Goal: Information Seeking & Learning: Learn about a topic

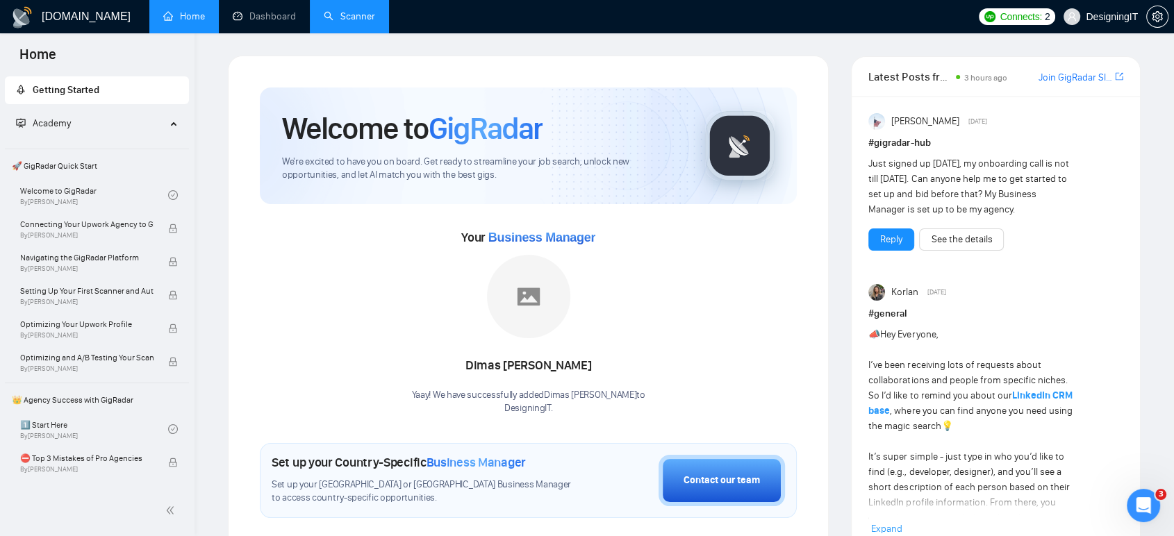
click at [349, 12] on link "Scanner" at bounding box center [349, 16] width 51 height 12
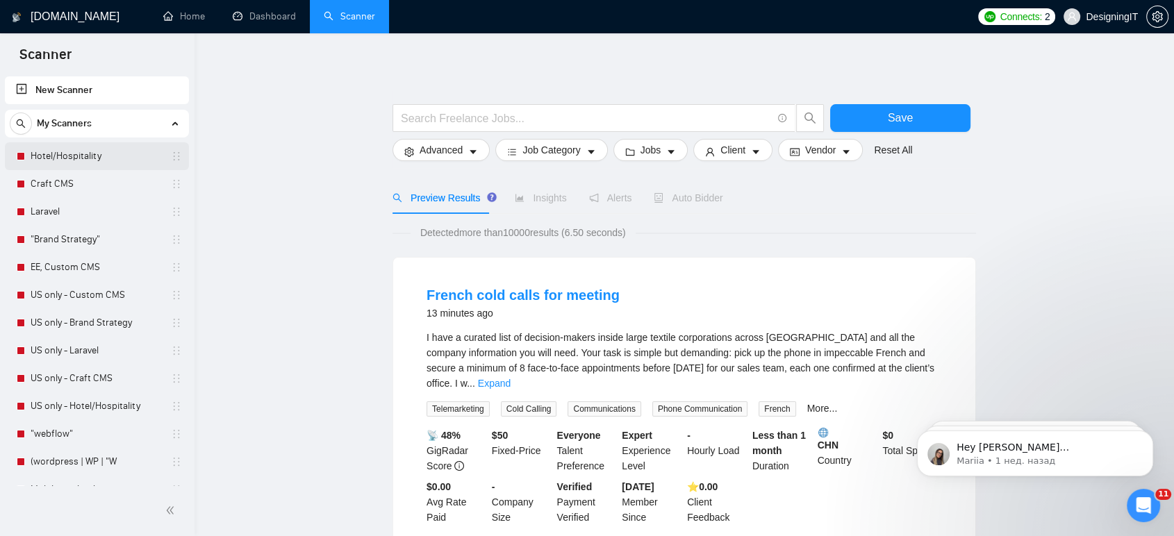
click at [124, 156] on link "Hotel/Hospitality" at bounding box center [97, 156] width 132 height 28
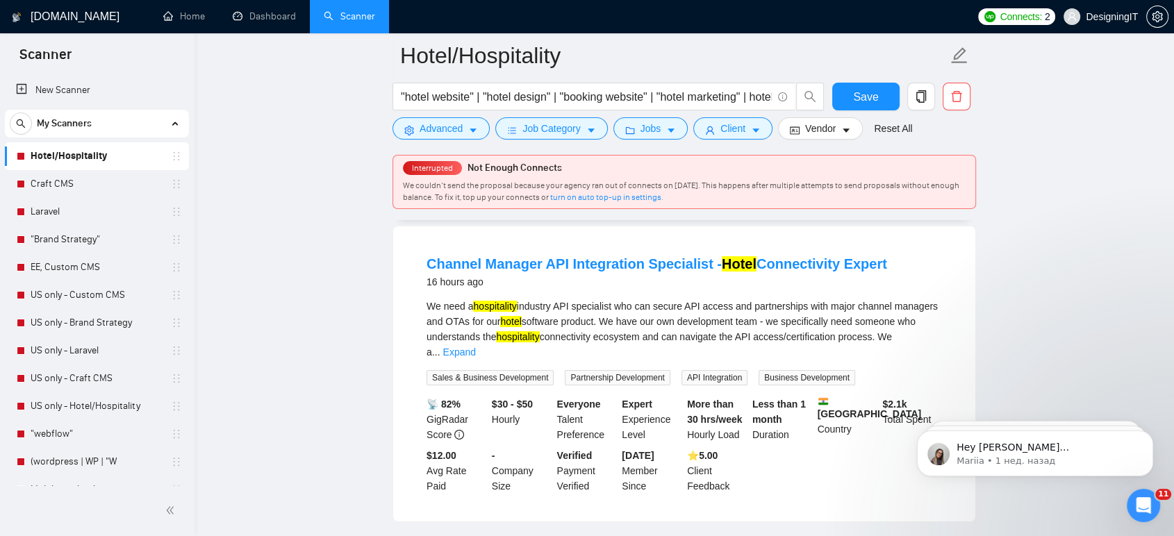
scroll to position [154, 0]
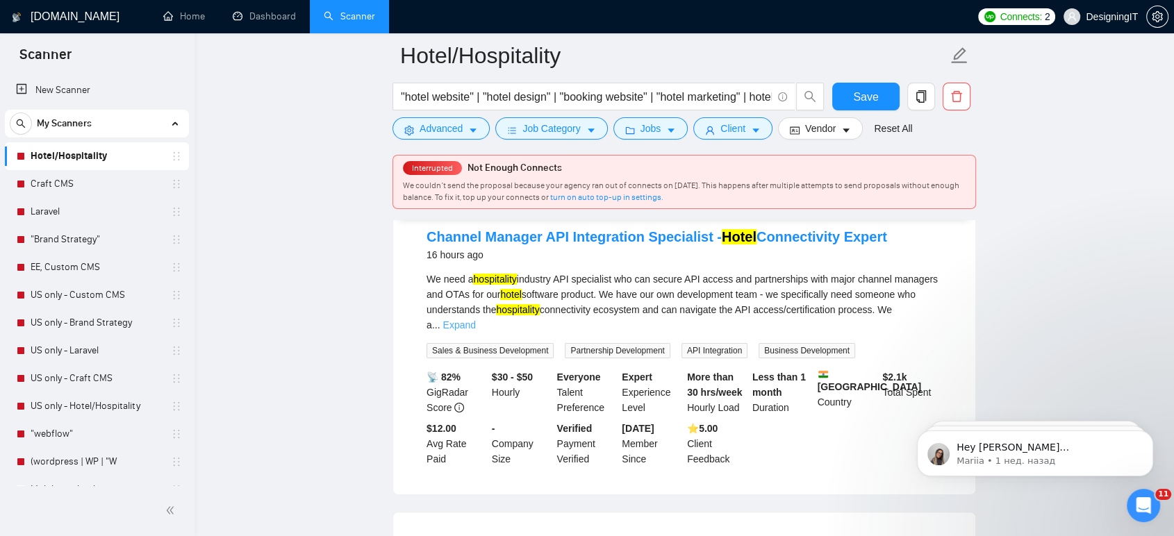
click at [475, 320] on link "Expand" at bounding box center [459, 325] width 33 height 11
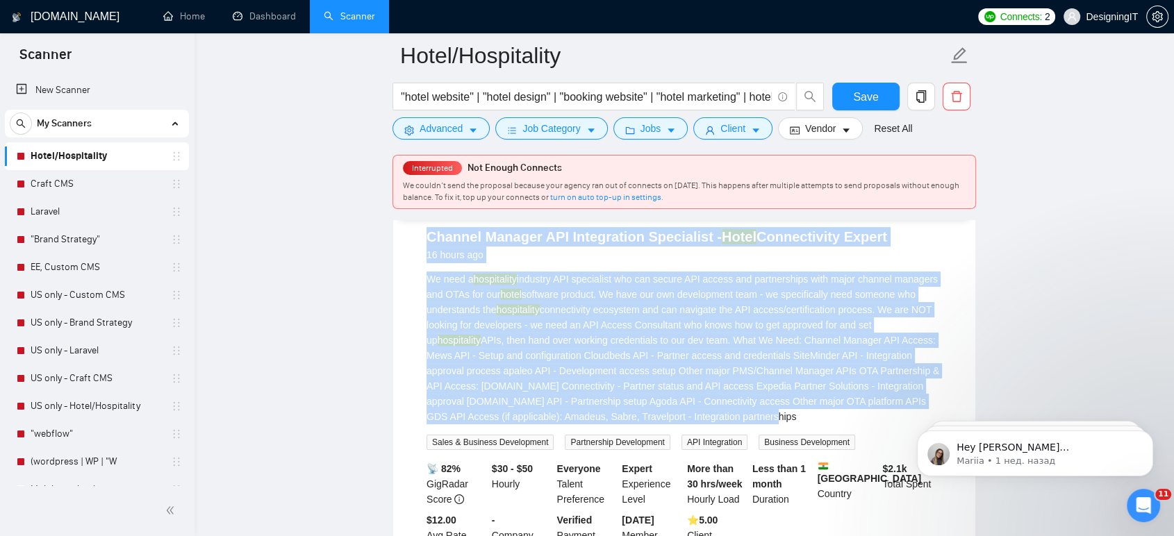
drag, startPoint x: 634, startPoint y: 395, endPoint x: 400, endPoint y: 245, distance: 278.1
click at [400, 245] on div "Channel Manager API Integration Specialist - Hotel Connectivity Expert 16 hours…" at bounding box center [684, 392] width 582 height 387
copy li "Channel Manager API Integration Specialist - Hotel Connectivity Expert 16 hours…"
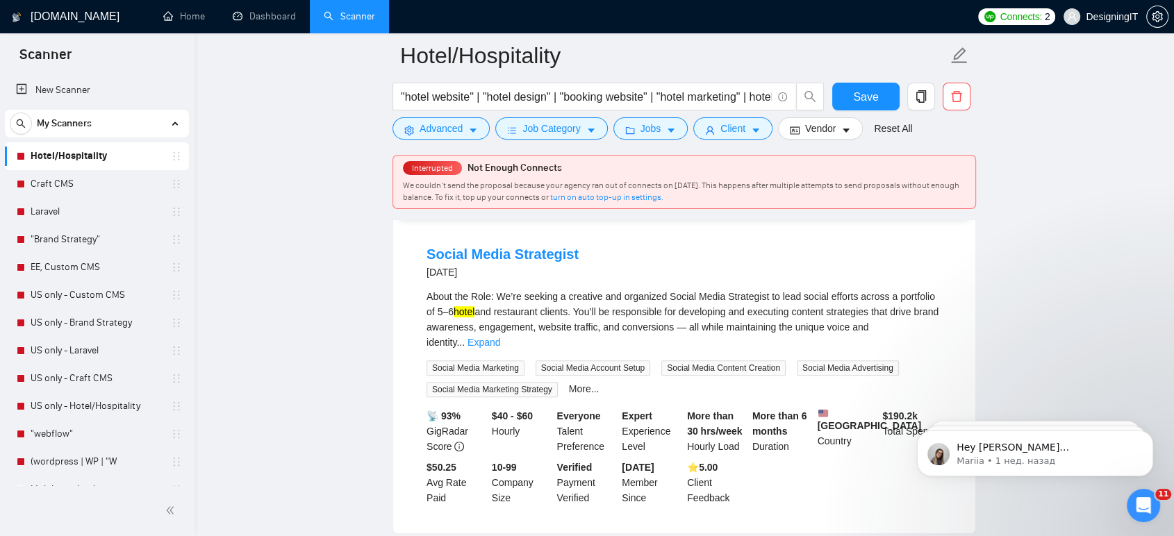
scroll to position [543, 0]
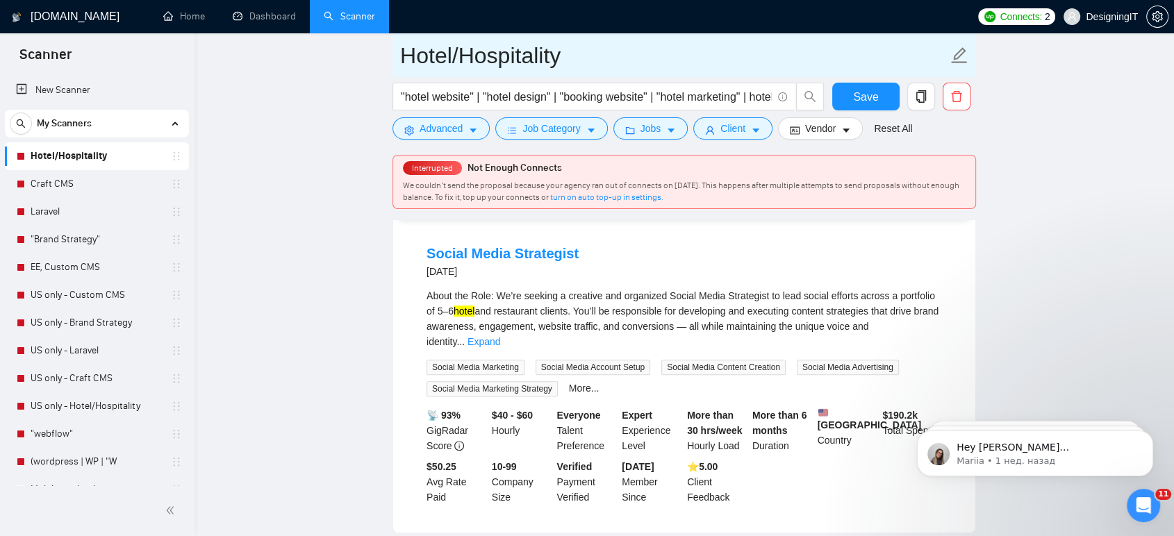
drag, startPoint x: 400, startPoint y: 65, endPoint x: 578, endPoint y: 66, distance: 177.9
click at [578, 66] on input "Hotel/Hospitality" at bounding box center [673, 55] width 547 height 35
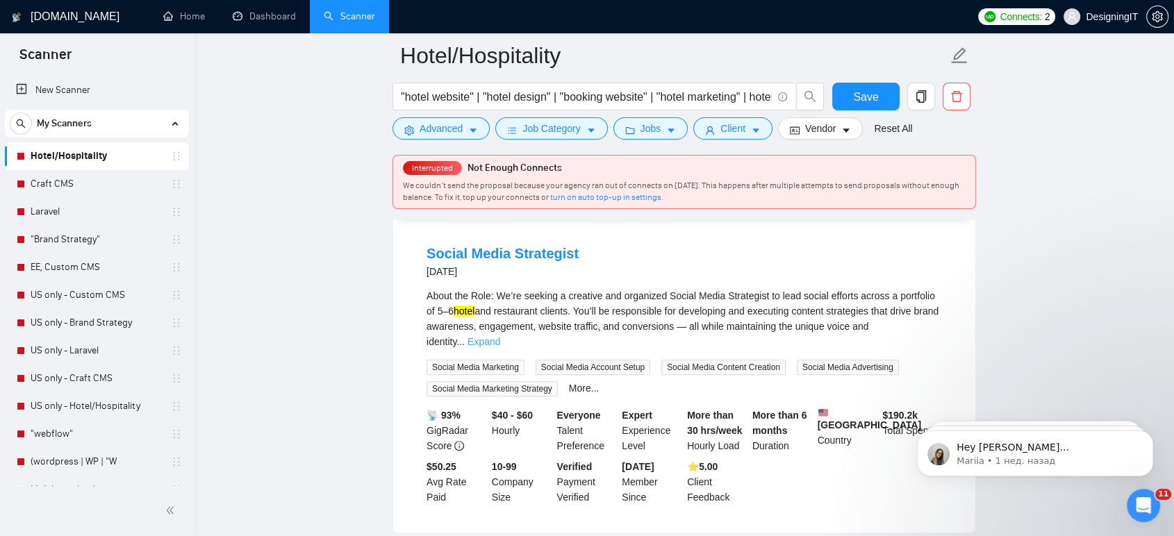
click at [500, 336] on link "Expand" at bounding box center [484, 341] width 33 height 11
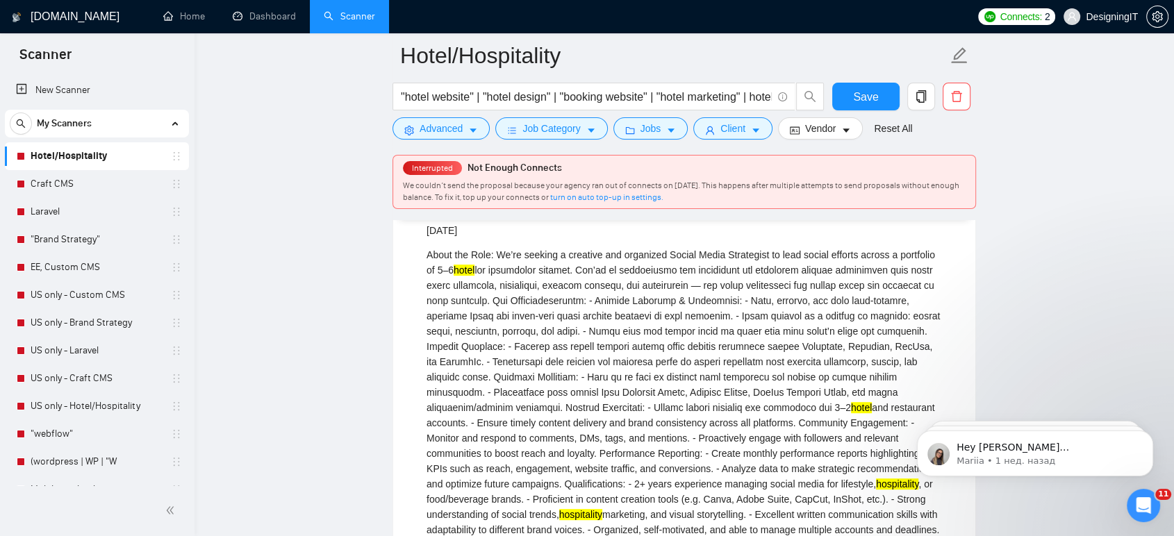
scroll to position [579, 0]
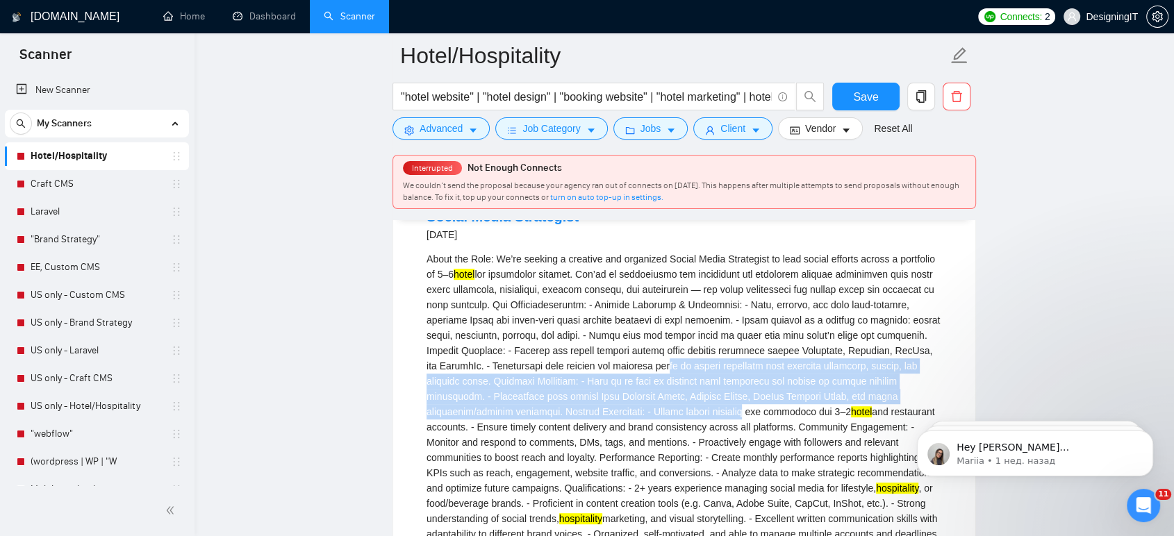
drag, startPoint x: 593, startPoint y: 371, endPoint x: 590, endPoint y: 409, distance: 38.3
click at [590, 409] on div "About the Role: We’re seeking a creative and organized Social Media Strategist …" at bounding box center [684, 411] width 515 height 321
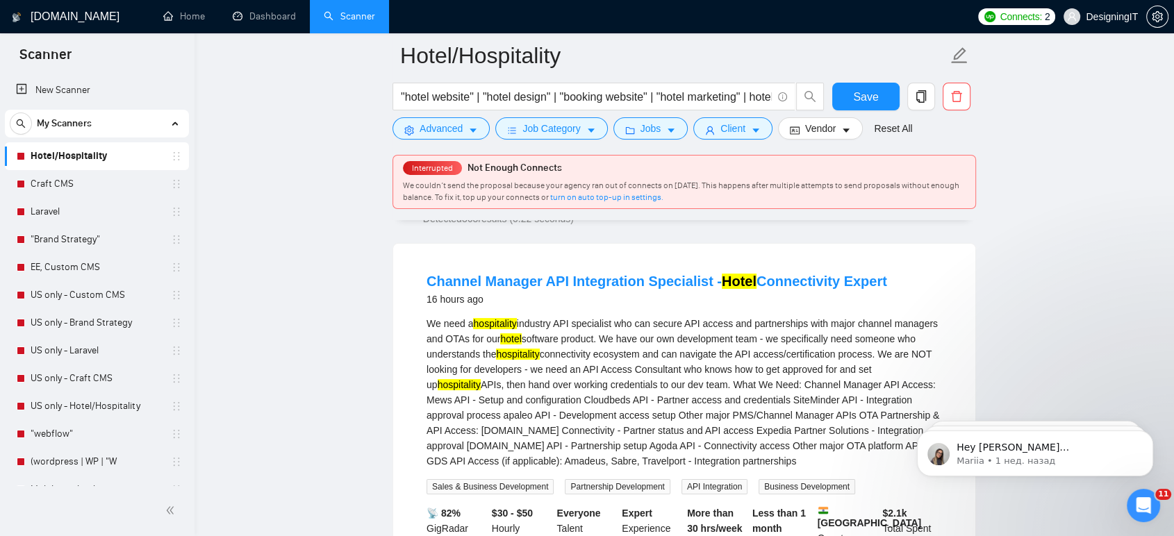
scroll to position [110, 0]
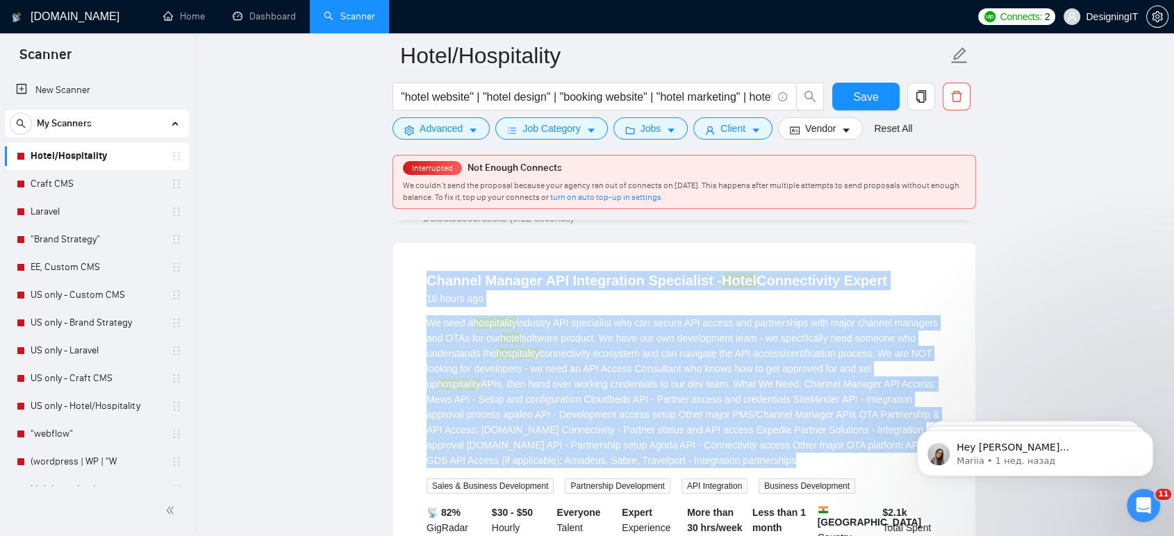
drag, startPoint x: 423, startPoint y: 273, endPoint x: 726, endPoint y: 470, distance: 361.1
click at [726, 470] on li "Channel Manager API Integration Specialist - Hotel Connectivity Expert 16 hours…" at bounding box center [684, 437] width 549 height 354
copy li "Channel Manager API Integration Specialist - Hotel Connectivity Expert 16 hours…"
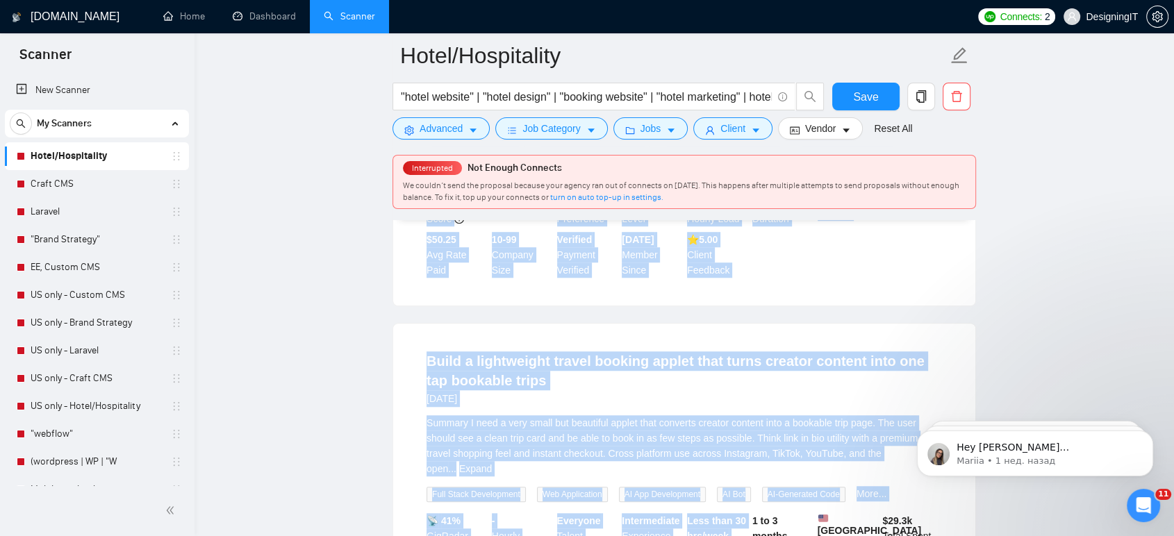
scroll to position [1160, 0]
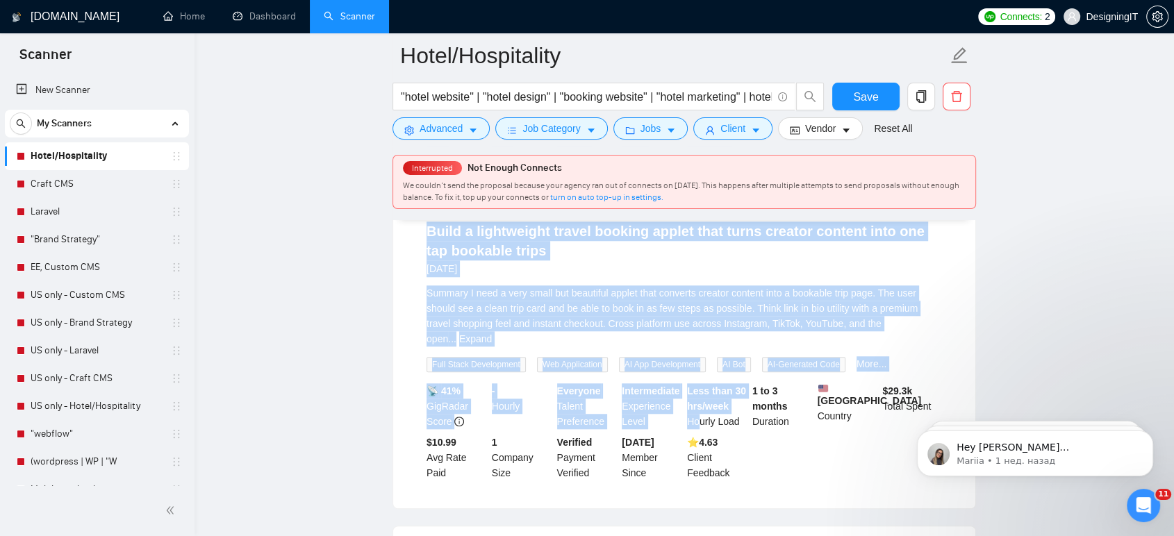
drag, startPoint x: 415, startPoint y: 297, endPoint x: 713, endPoint y: 256, distance: 301.6
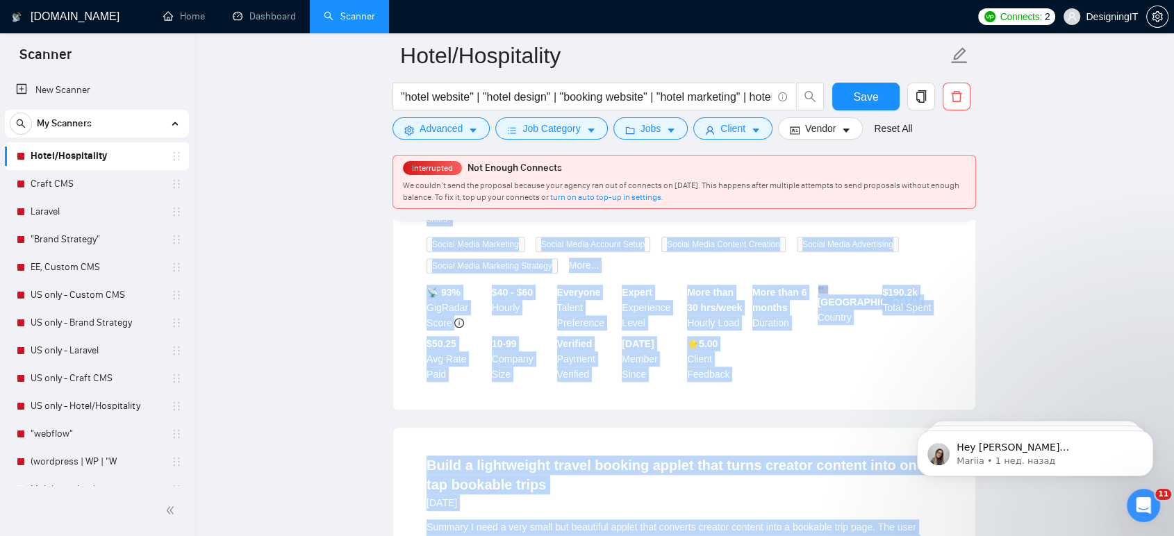
scroll to position [880, 0]
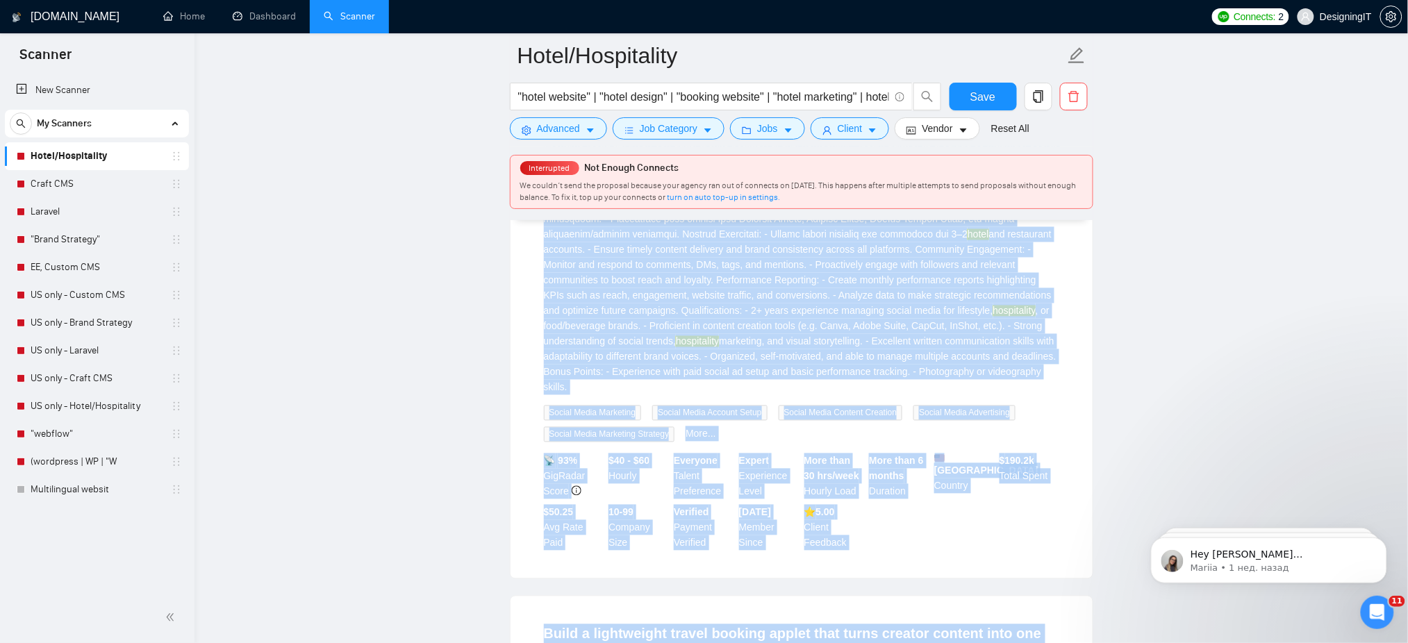
scroll to position [1050, 0]
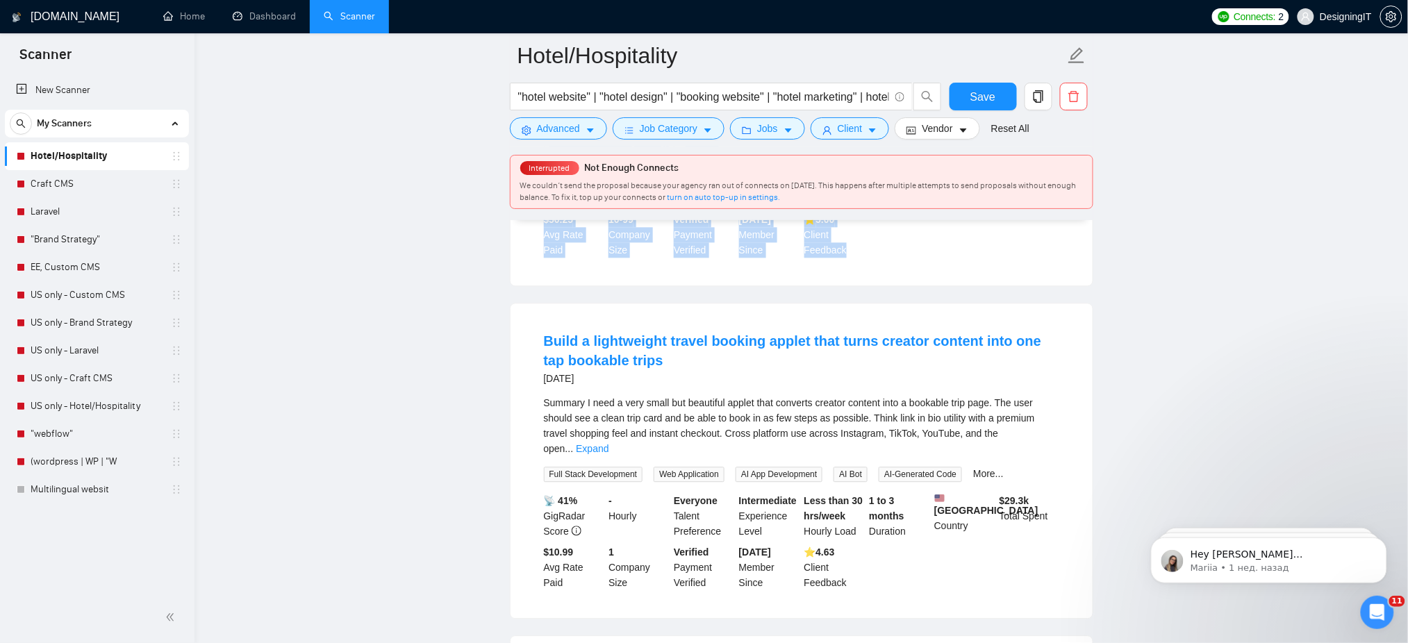
drag, startPoint x: 554, startPoint y: 277, endPoint x: 890, endPoint y: 251, distance: 336.5
copy li "Loremi Dolor Sitametcon 6 adip eli Seddo eiu Temp: In’ut laboree d magnaali eni…"
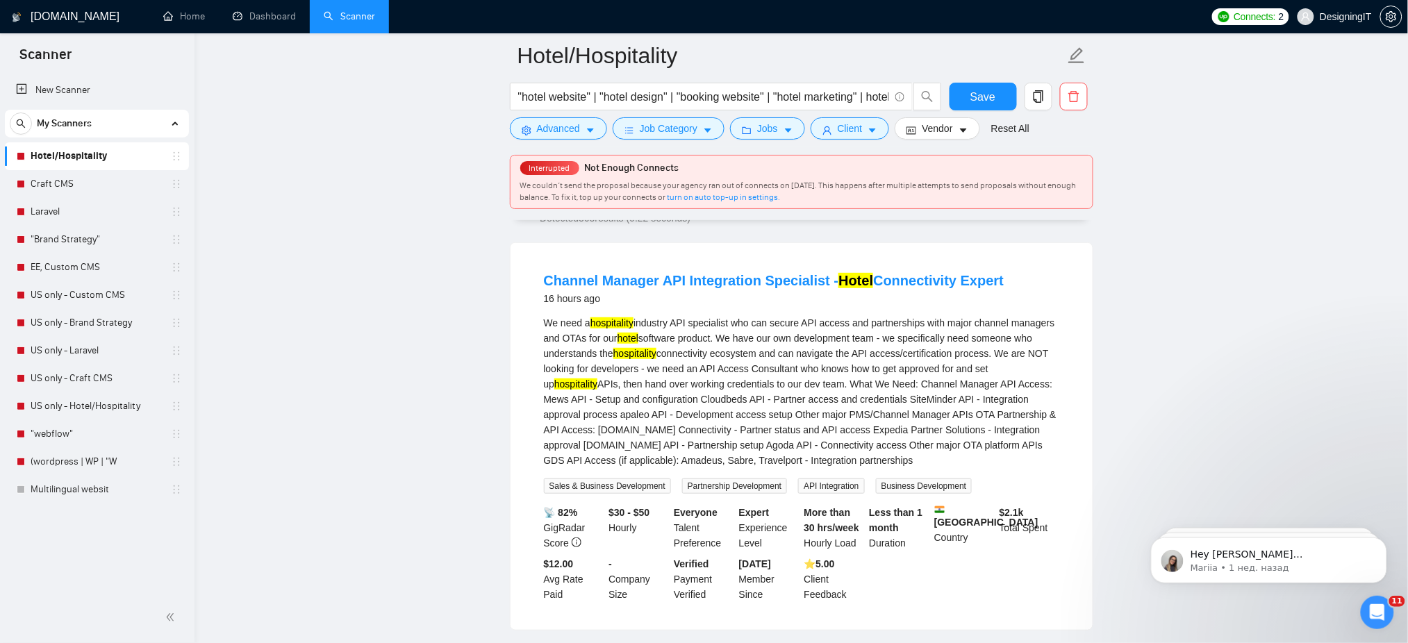
scroll to position [381, 0]
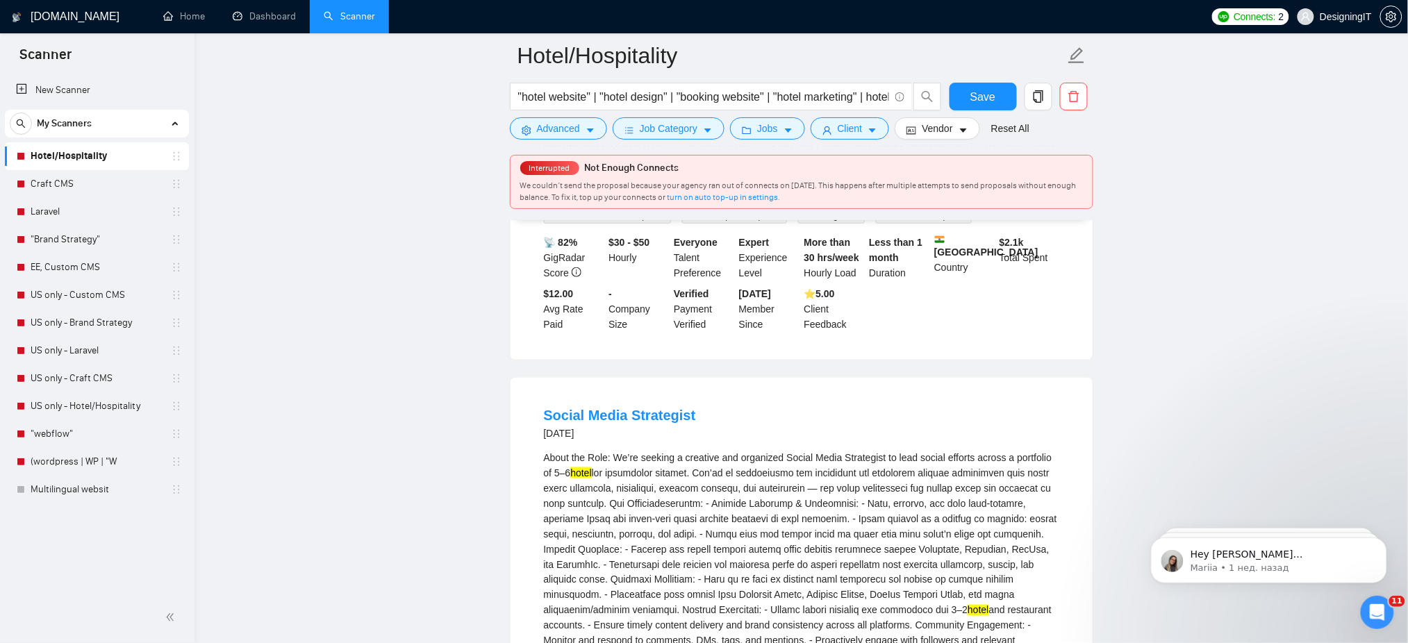
drag, startPoint x: 591, startPoint y: 434, endPoint x: 545, endPoint y: 437, distance: 46.6
click at [545, 437] on div "[DATE]" at bounding box center [620, 433] width 152 height 17
copy div "[DATE]"
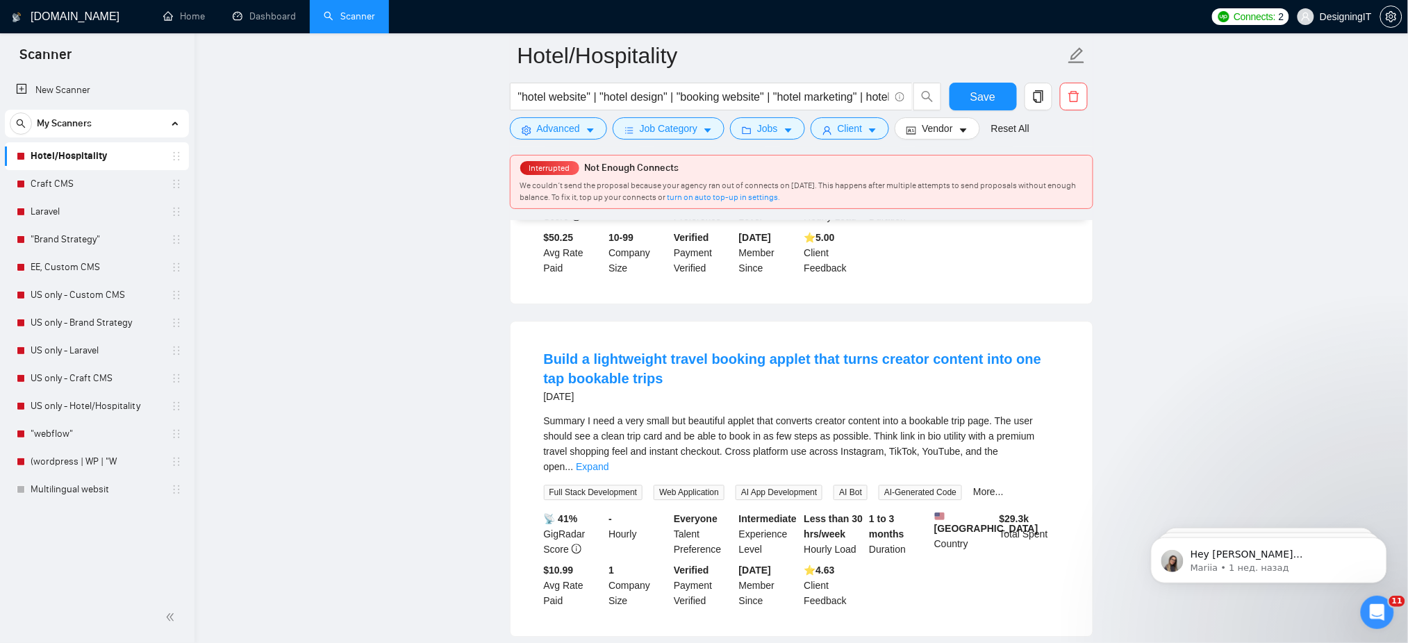
scroll to position [1041, 0]
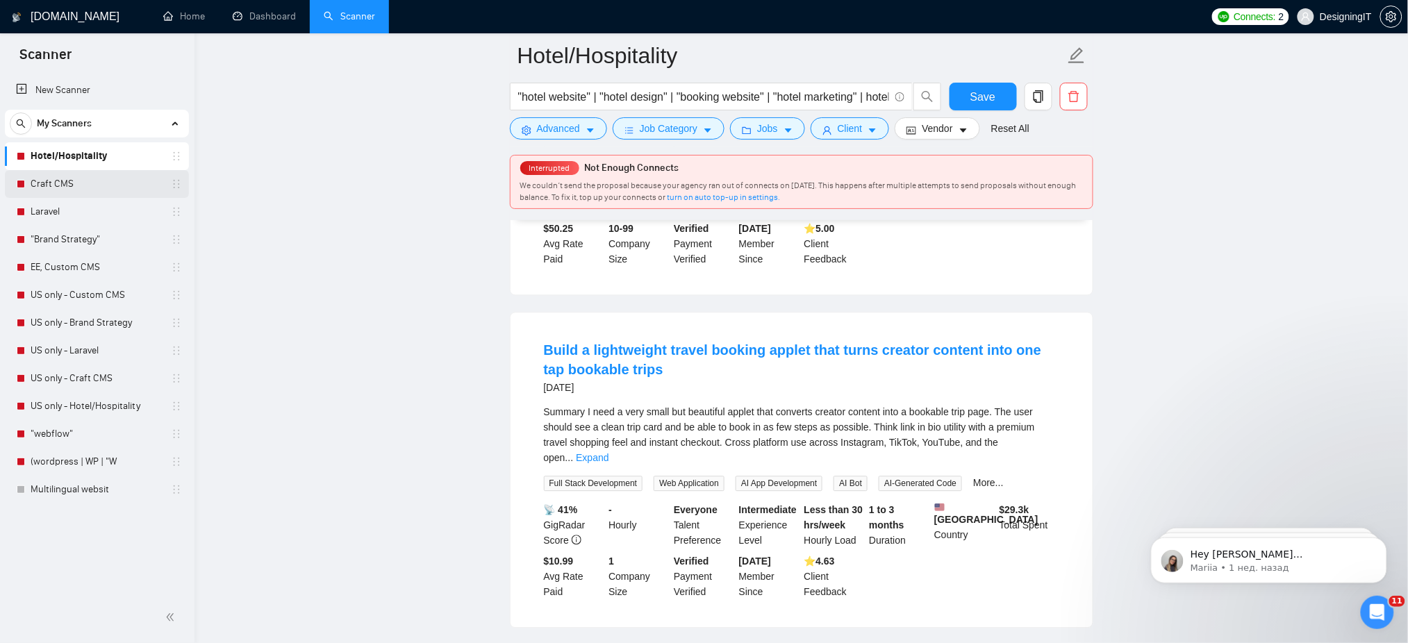
click at [54, 178] on link "Craft CMS" at bounding box center [97, 184] width 132 height 28
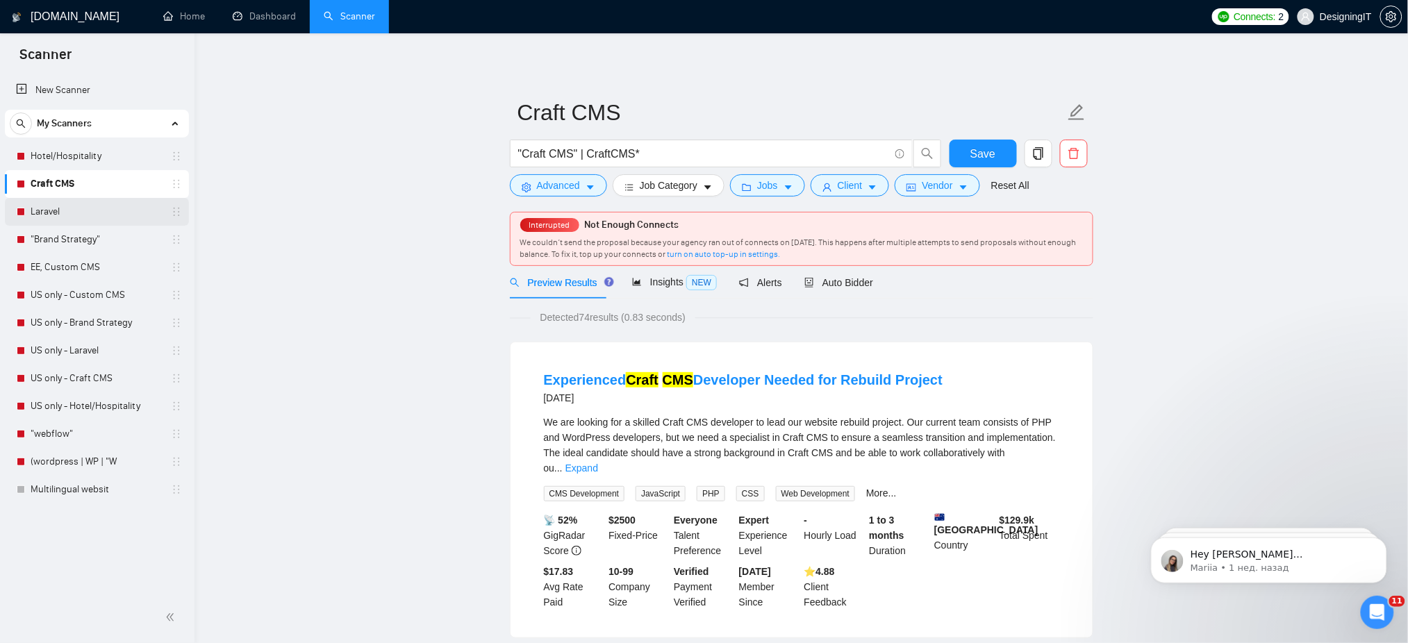
click at [47, 213] on link "Laravel" at bounding box center [97, 212] width 132 height 28
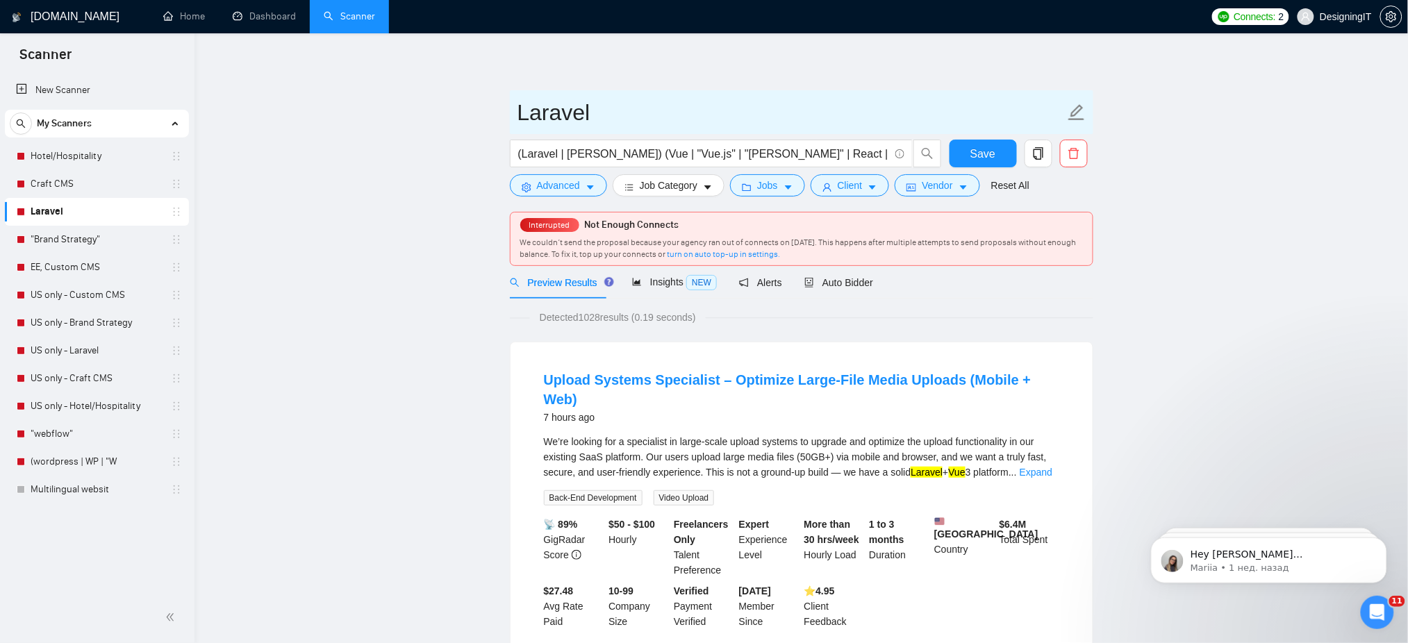
drag, startPoint x: 609, startPoint y: 115, endPoint x: 511, endPoint y: 131, distance: 99.1
click at [511, 131] on span "Laravel" at bounding box center [802, 112] width 584 height 44
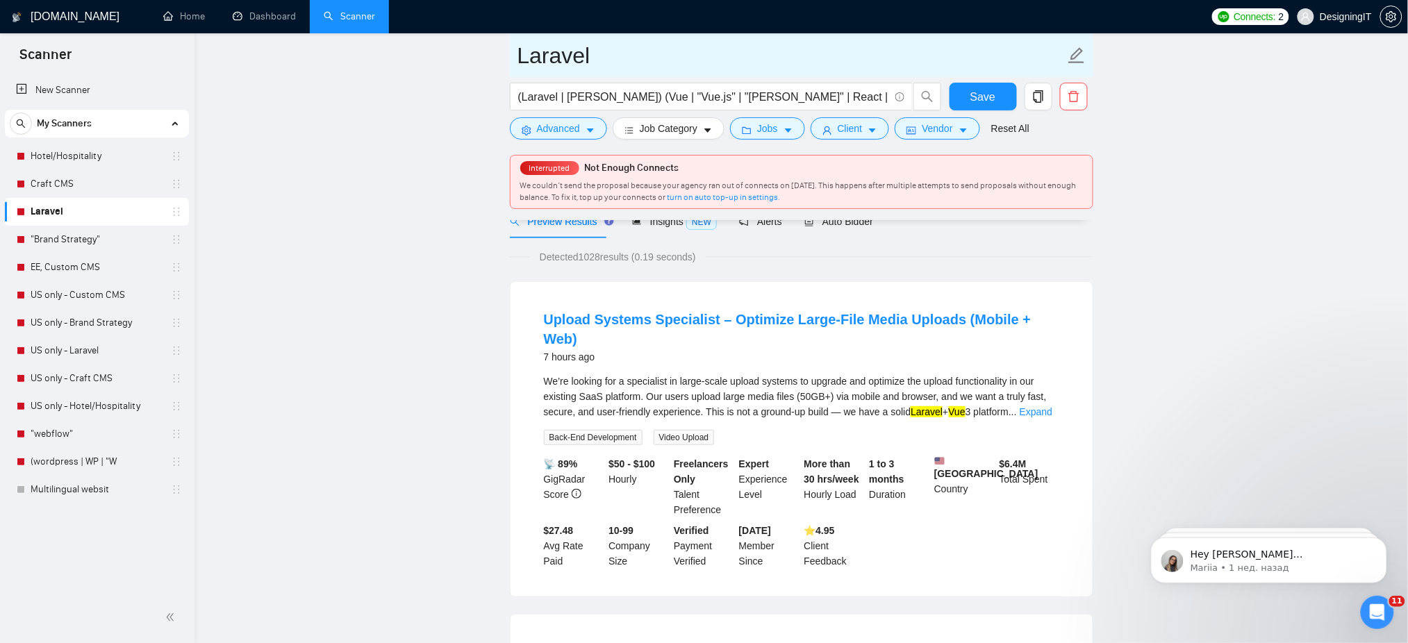
scroll to position [132, 0]
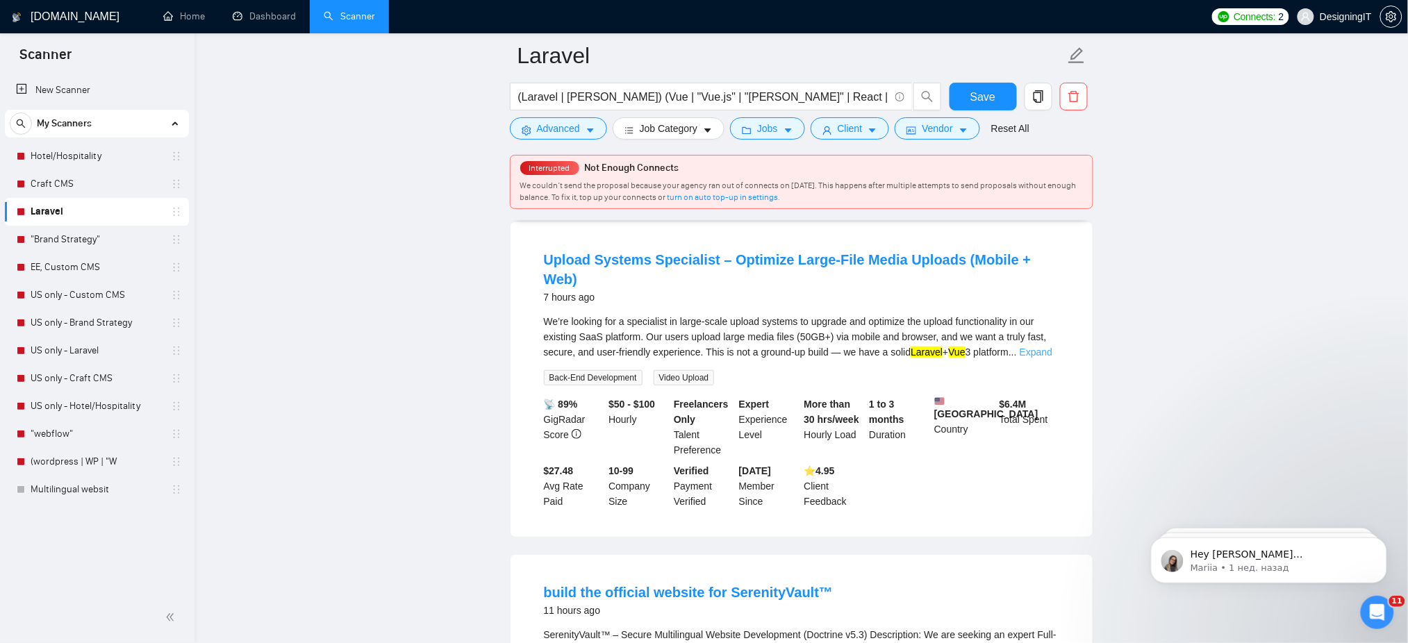
click at [1048, 347] on link "Expand" at bounding box center [1036, 352] width 33 height 11
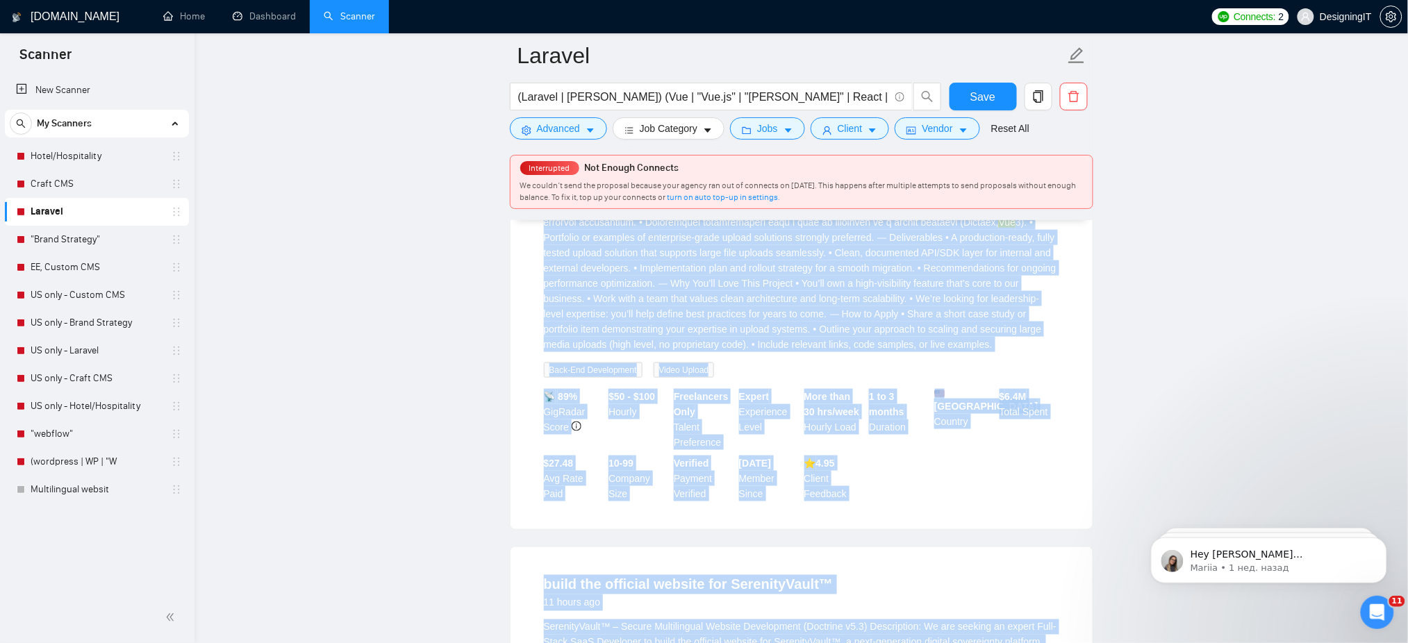
scroll to position [561, 0]
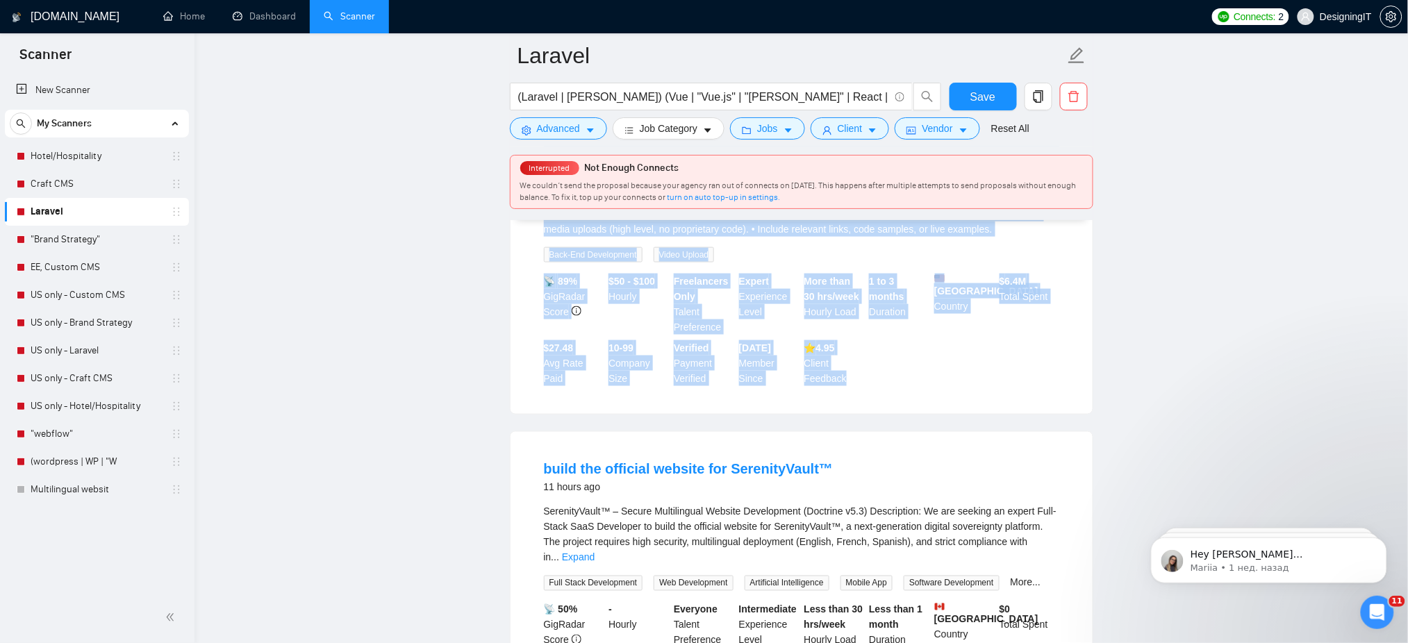
drag, startPoint x: 542, startPoint y: 274, endPoint x: 868, endPoint y: 361, distance: 337.0
click at [868, 361] on li "Upload Systems Specialist – Optimize Large-File Media Uploads (Mobile + Web) 7 …" at bounding box center [801, 103] width 549 height 587
copy li "Loremi Dolorsi Ametconsec – Adipisci Elits-Doei Tempo Incidid (Utlabo + Etd) 4 …"
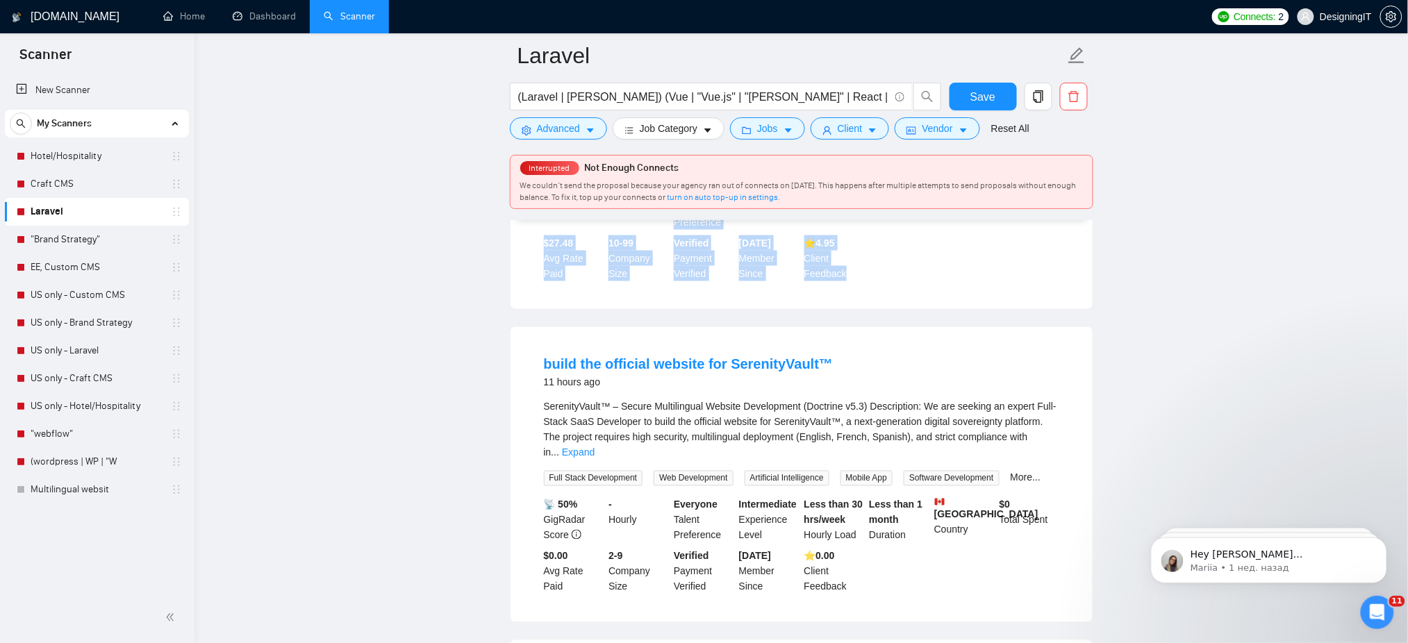
scroll to position [667, 0]
click at [595, 446] on link "Expand" at bounding box center [578, 451] width 33 height 11
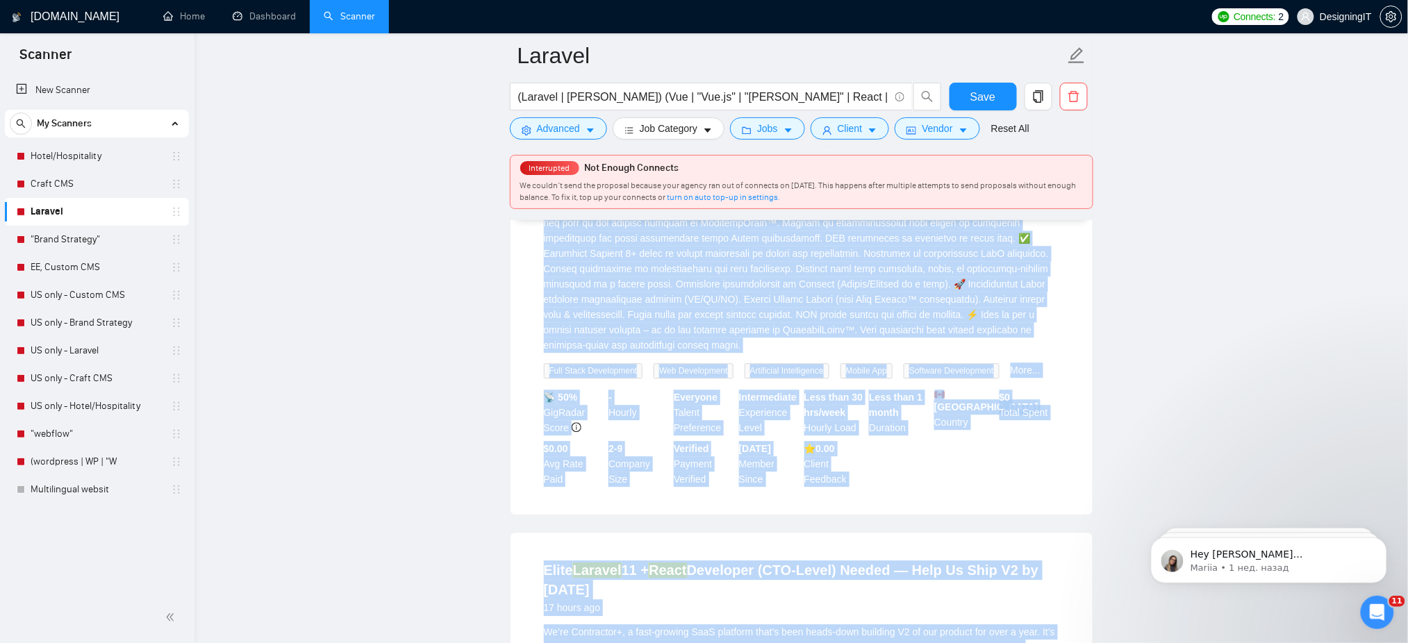
scroll to position [1627, 0]
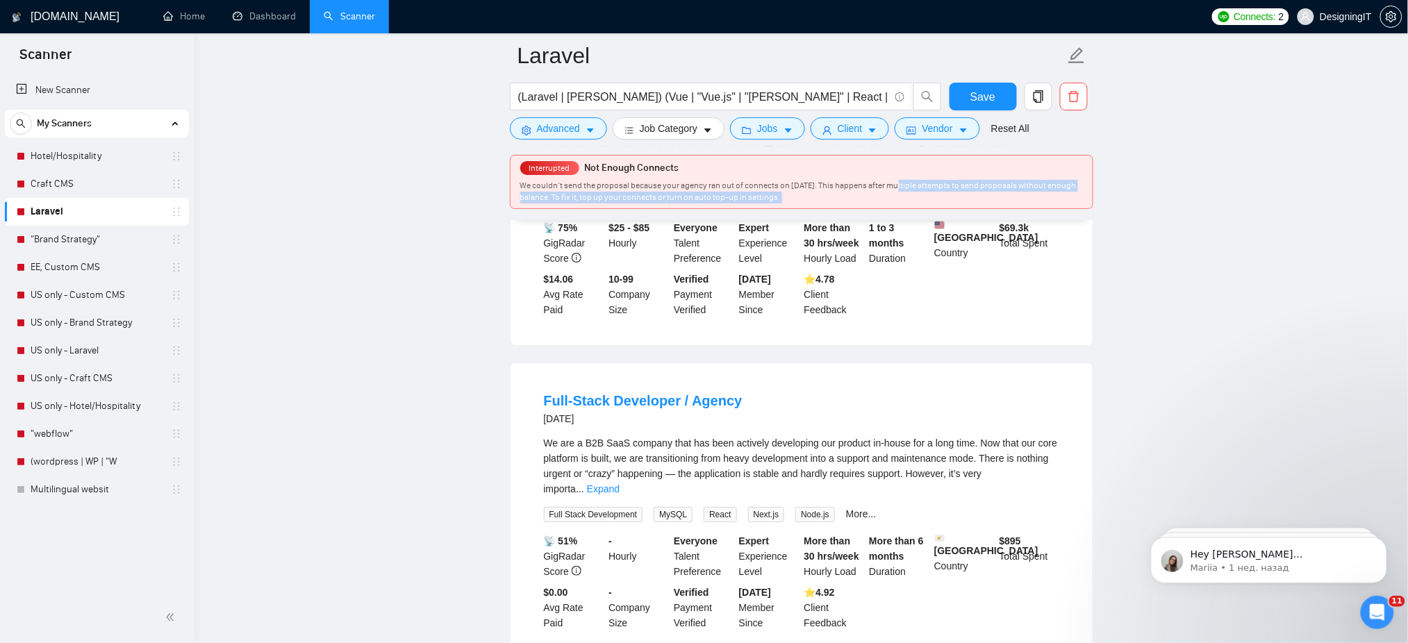
drag, startPoint x: 541, startPoint y: 258, endPoint x: 890, endPoint y: 190, distance: 355.3
click at [890, 190] on div "Laravel (Laravel | [PERSON_NAME]) (Vue | "Vue.js" | "[PERSON_NAME]" | React | "…" at bounding box center [802, 540] width 584 height 4222
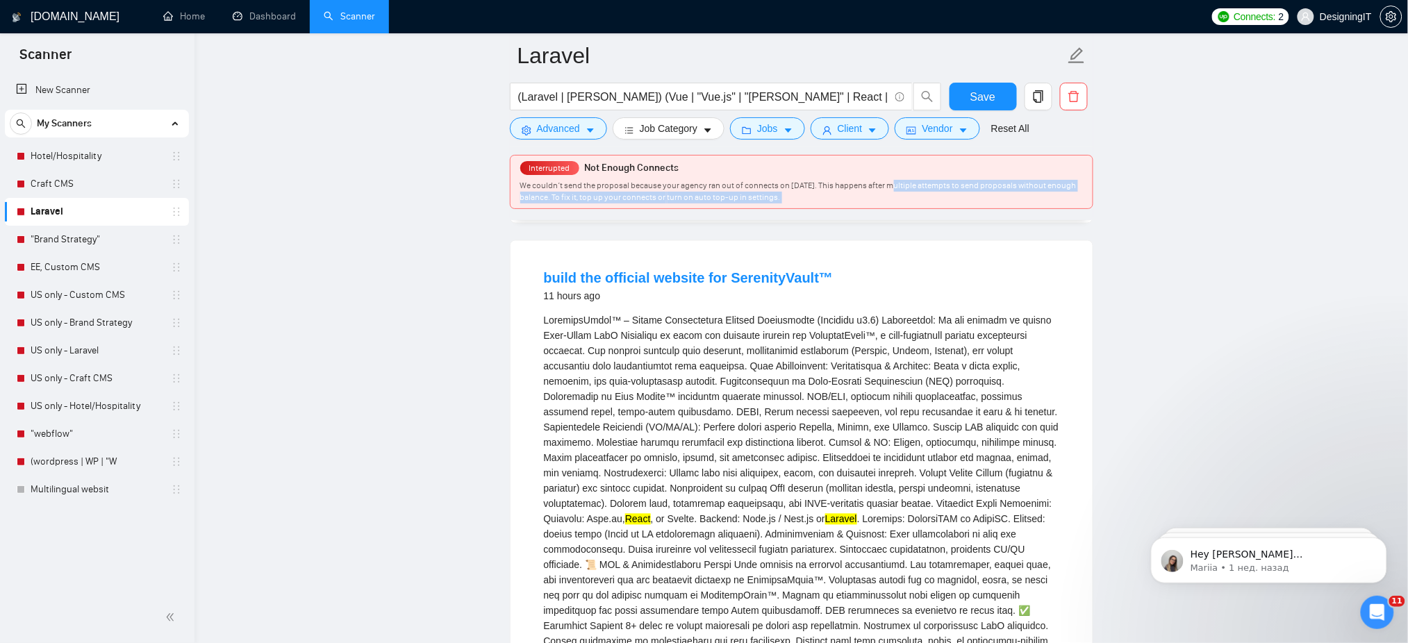
scroll to position [748, 0]
click at [545, 274] on link "build the official website for SerenityVault™" at bounding box center [689, 281] width 290 height 15
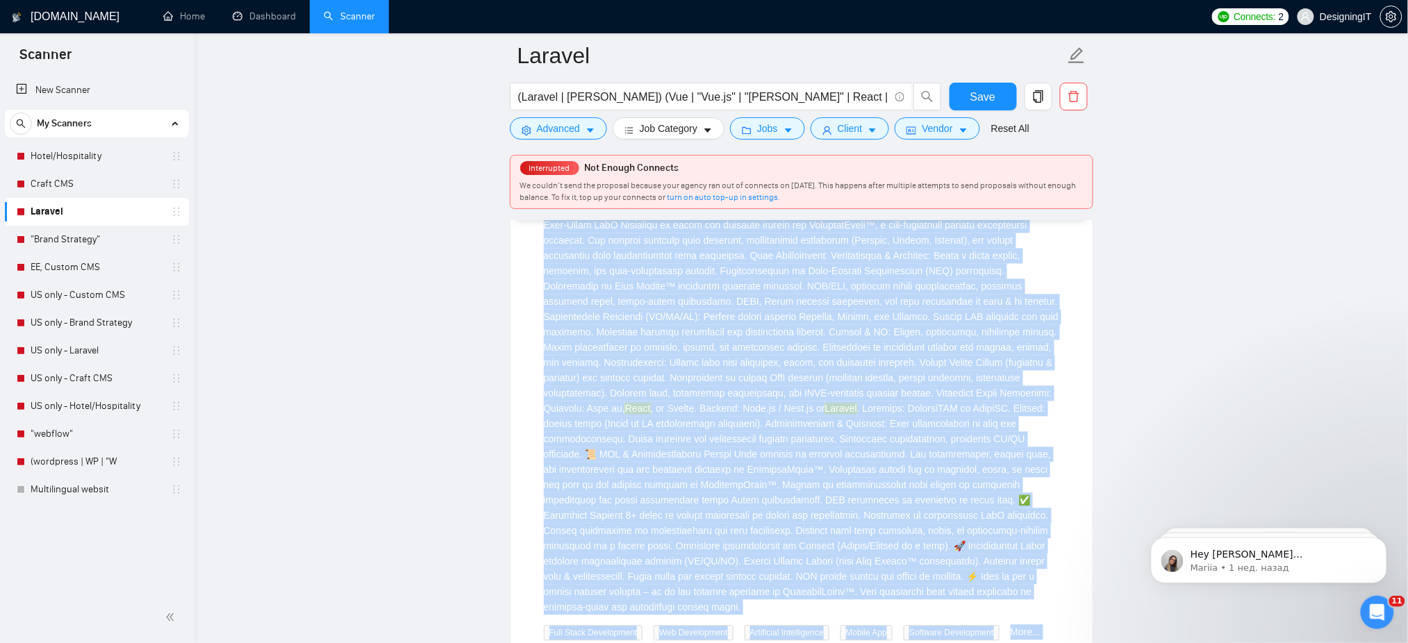
scroll to position [1068, 0]
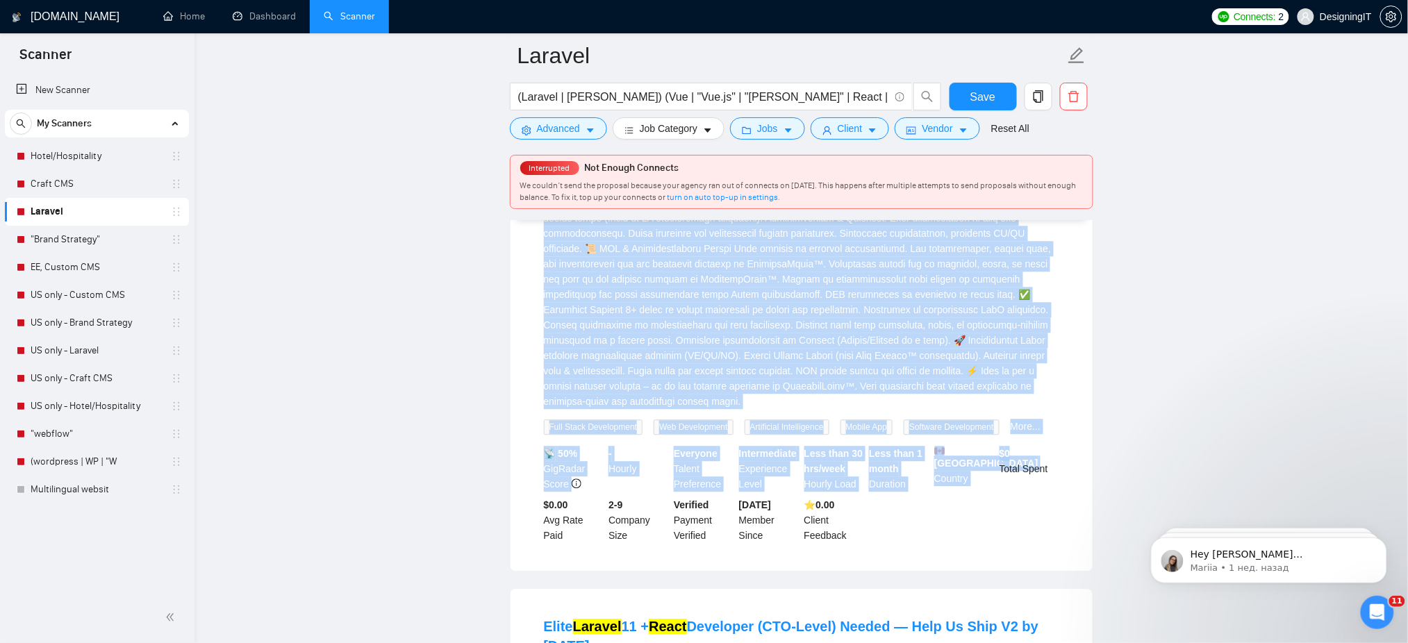
drag, startPoint x: 529, startPoint y: 263, endPoint x: 1021, endPoint y: 424, distance: 518.3
click at [1021, 424] on li "build the official website for SerenityVault™ 11 hours ago React , or Svelte. B…" at bounding box center [801, 247] width 549 height 613
copy li "lorem ips dolorsit ametcon adi ElitseddOeius™ 16 tempo inc UtlaboreEtdol™ – Mag…"
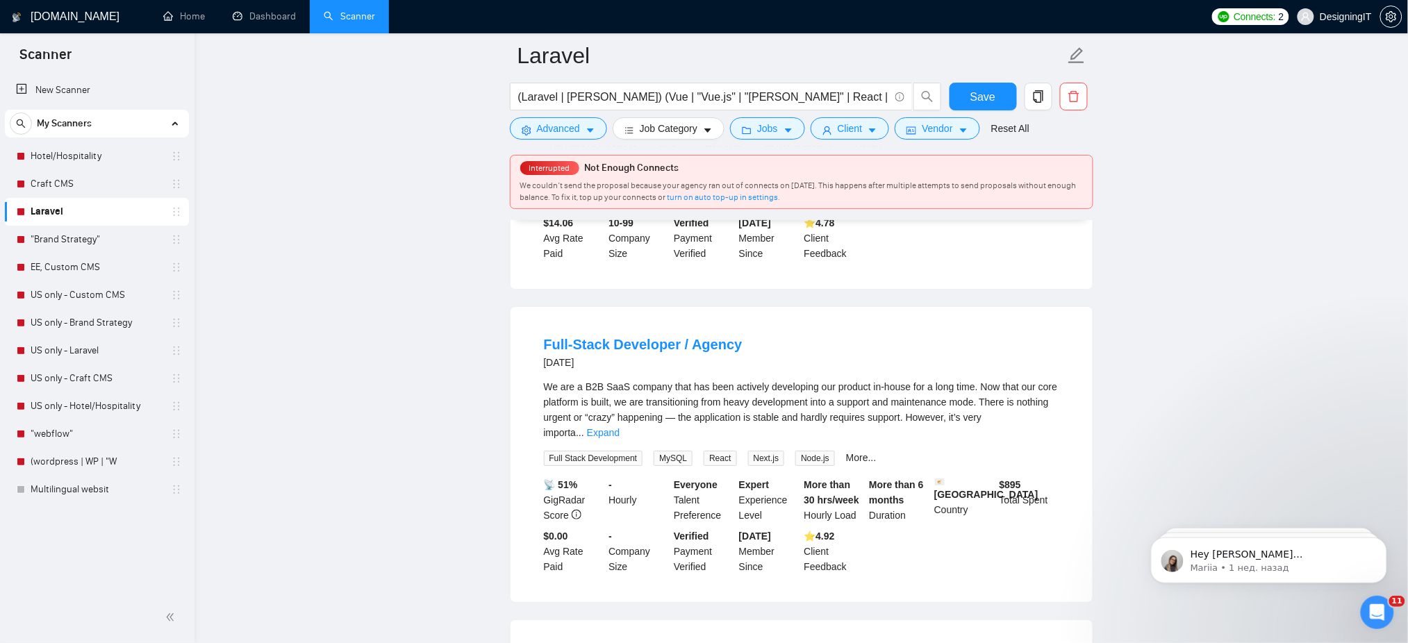
scroll to position [1684, 0]
click at [620, 427] on link "Expand" at bounding box center [603, 432] width 33 height 11
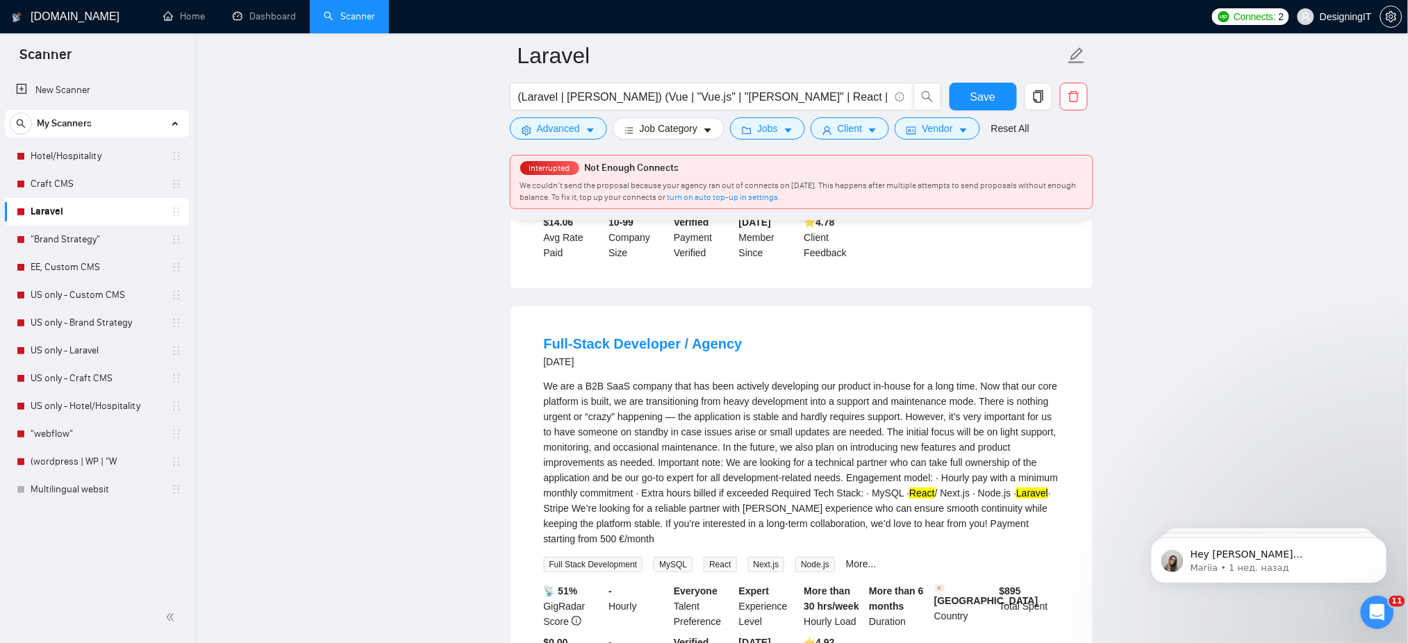
scroll to position [1731, 0]
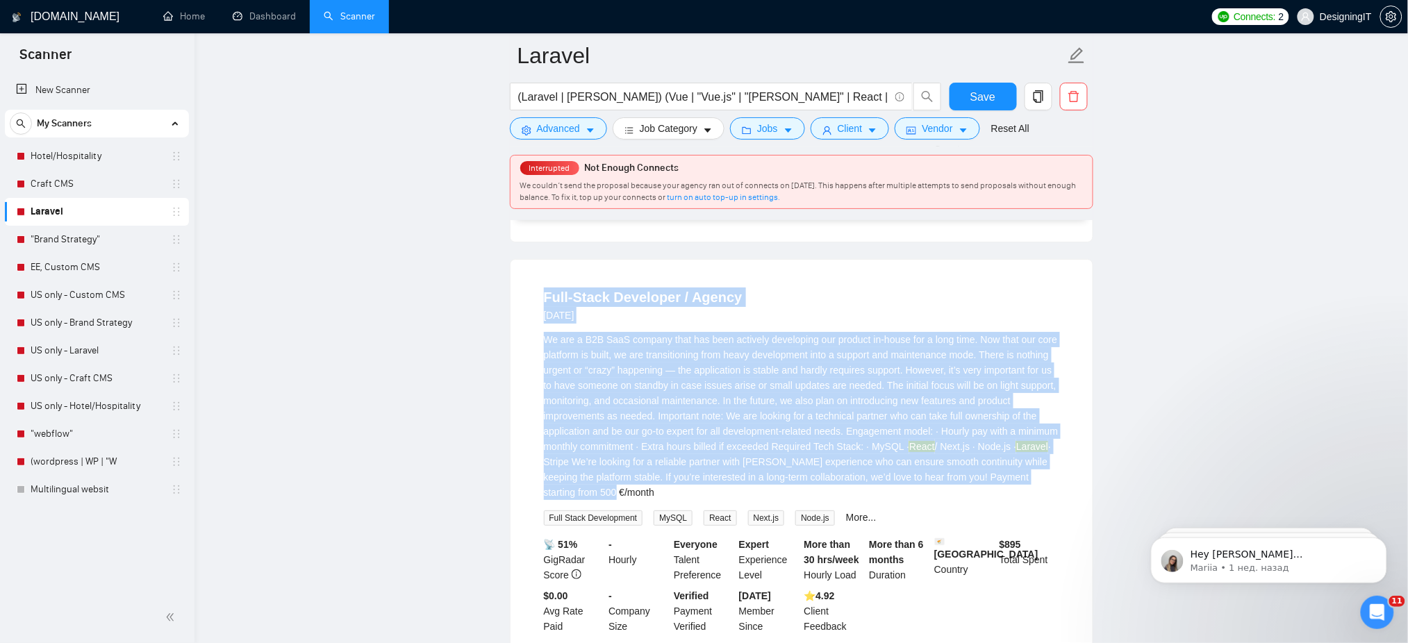
drag, startPoint x: 543, startPoint y: 258, endPoint x: 779, endPoint y: 457, distance: 309.2
click at [779, 457] on li "Full-Stack Developer / Agency [DATE] We are a B2B SaaS company that has been ac…" at bounding box center [801, 461] width 549 height 369
copy li "Lore-Ipsum Dolorsita / Consec 6 adip eli Se doe t I5U LabO etdolor magn ali eni…"
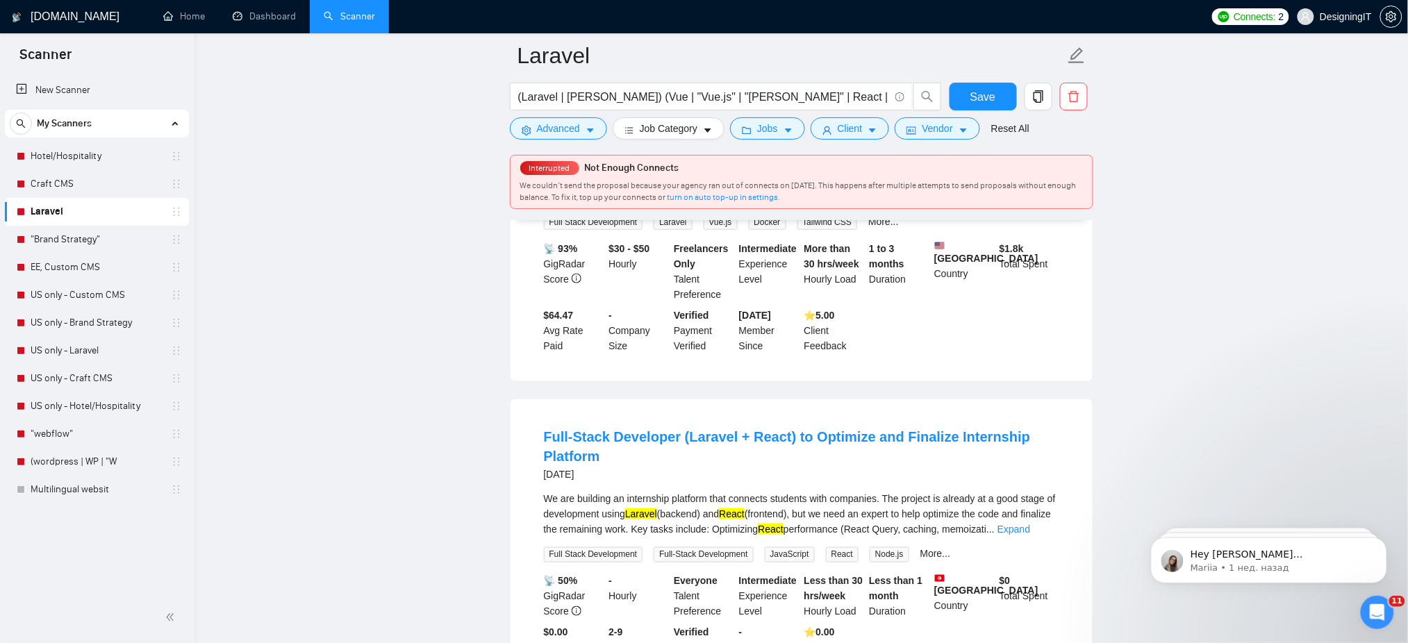
scroll to position [2355, 0]
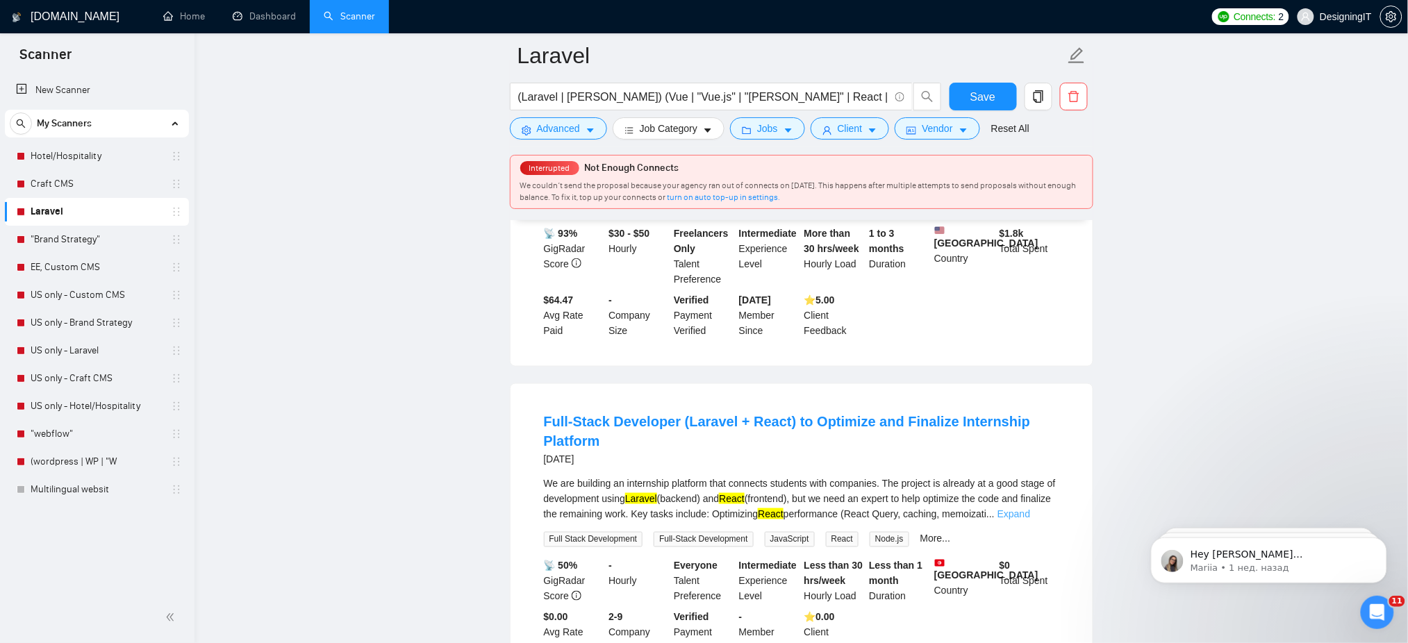
click at [1030, 509] on link "Expand" at bounding box center [1014, 514] width 33 height 11
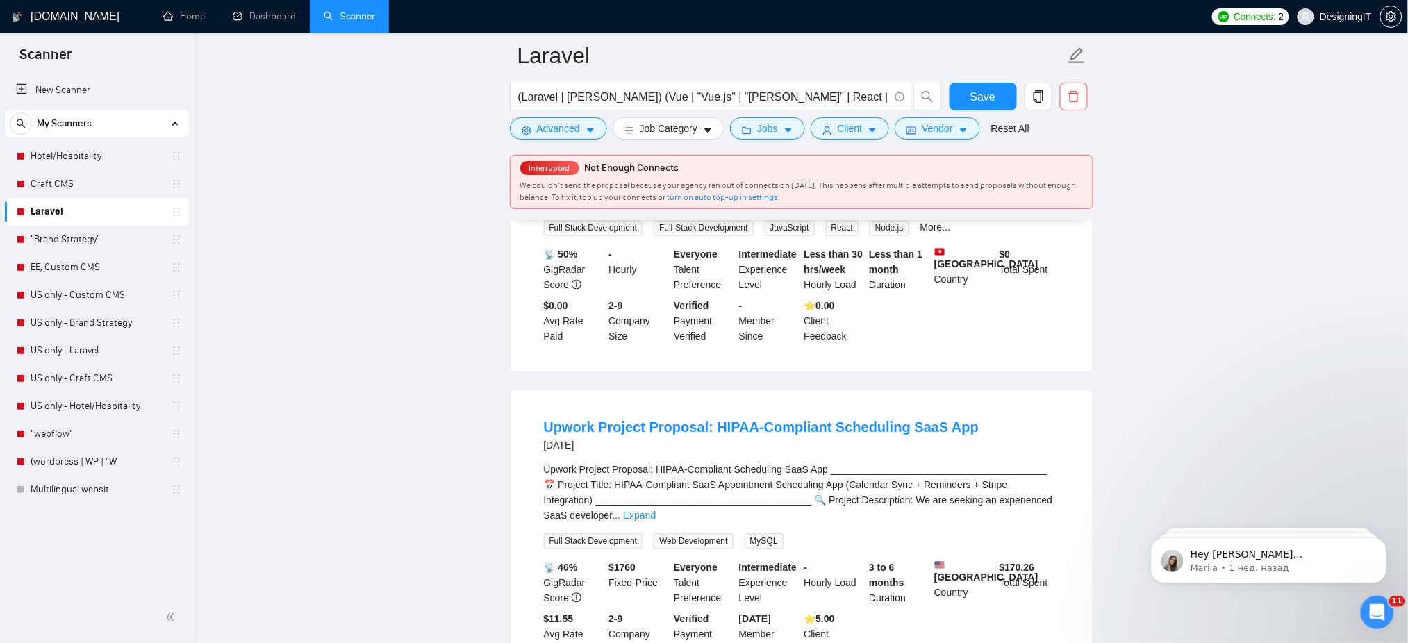
scroll to position [2748, 0]
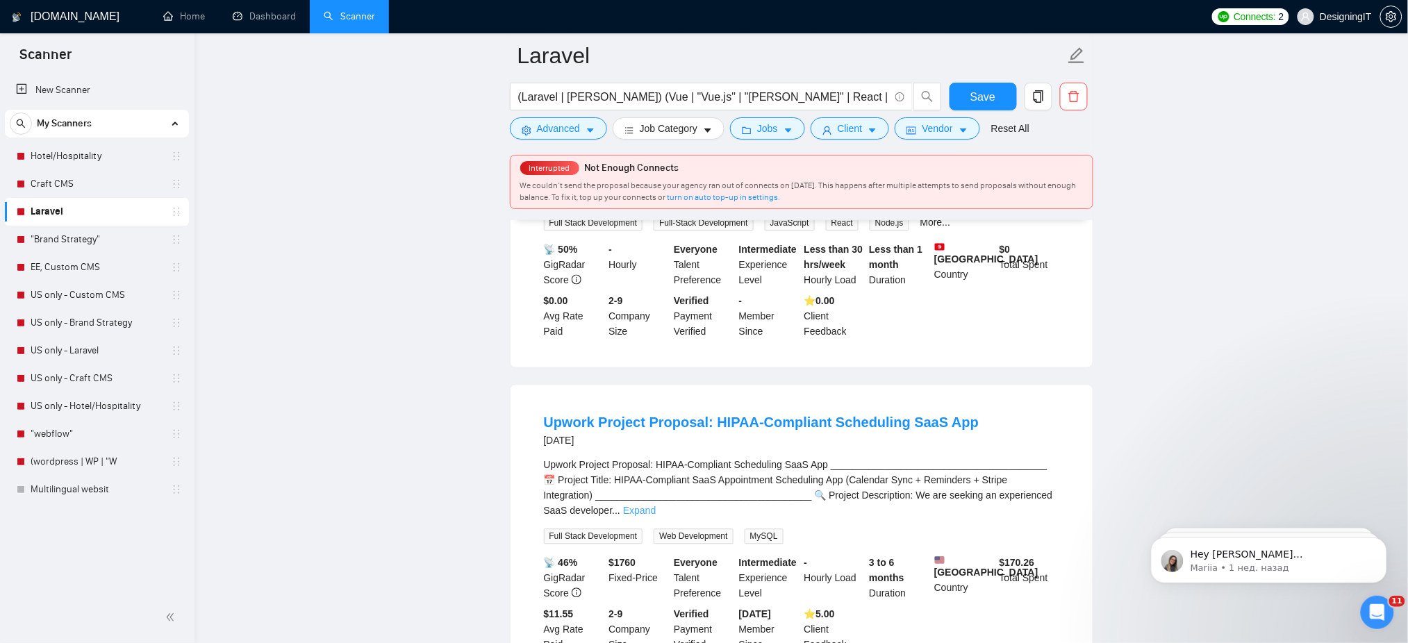
click at [656, 506] on link "Expand" at bounding box center [639, 511] width 33 height 11
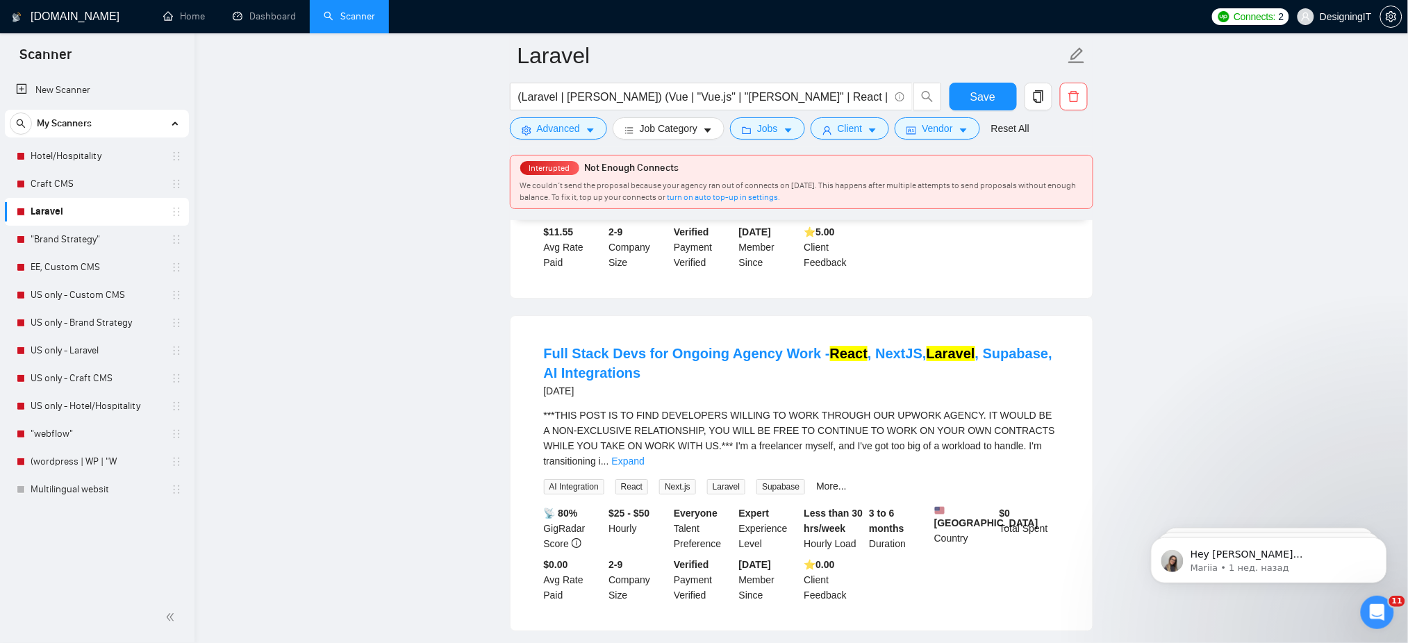
scroll to position [3406, 0]
click at [1035, 407] on div "***THIS POST IS TO FIND DEVELOPERS WILLING TO WORK THROUGH OUR UPWORK AGENCY. I…" at bounding box center [801, 450] width 515 height 87
click at [645, 455] on link "Expand" at bounding box center [628, 460] width 33 height 11
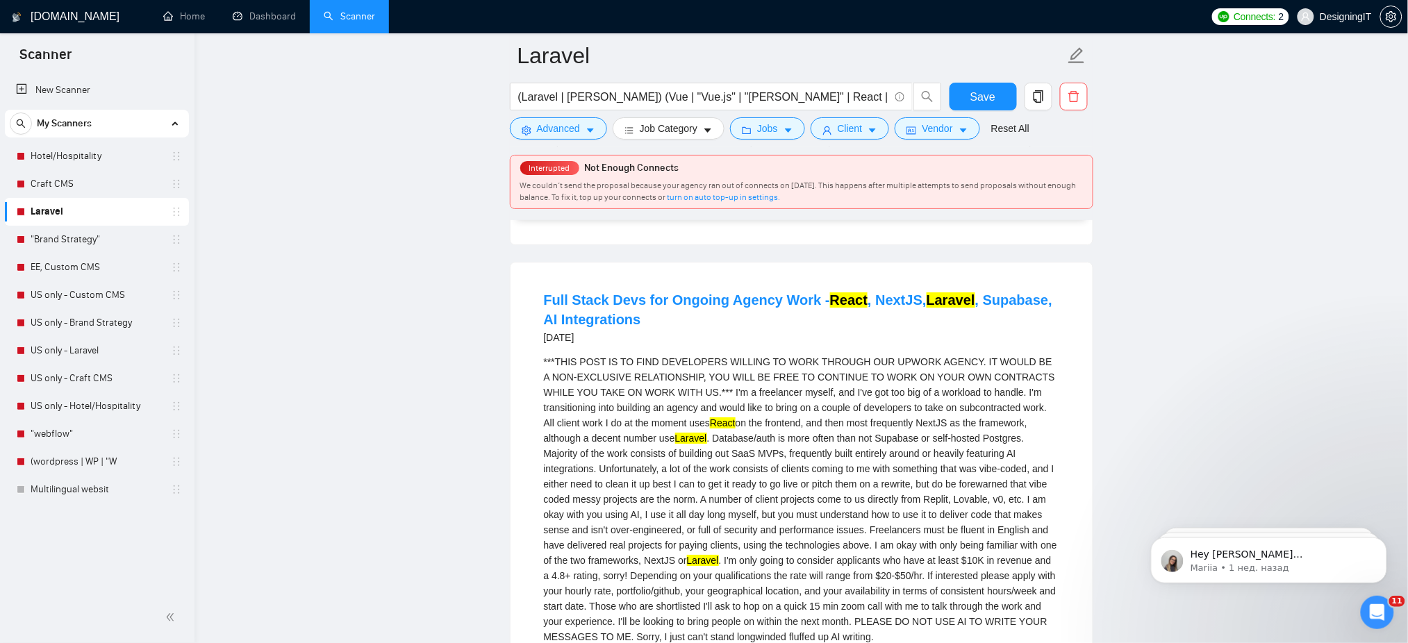
scroll to position [3460, 0]
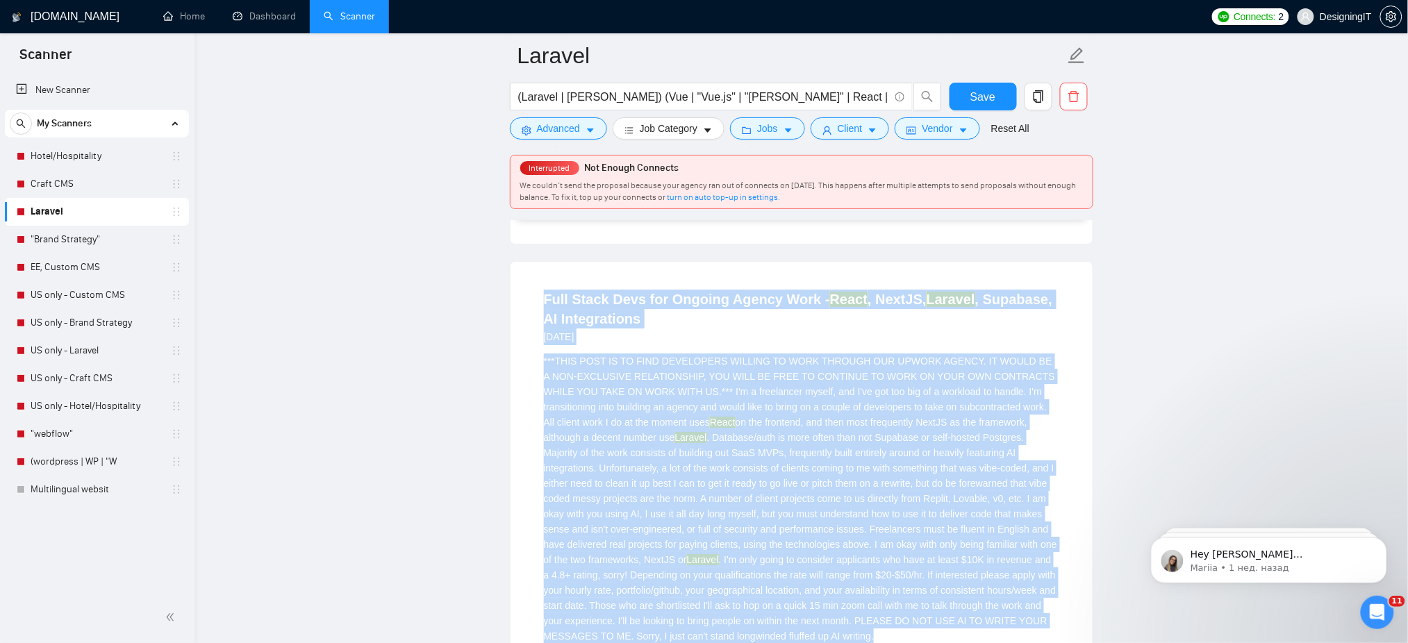
drag, startPoint x: 528, startPoint y: 237, endPoint x: 921, endPoint y: 578, distance: 520.0
click at [921, 536] on li "Full Stack Devs for Ongoing Agency Work - React , NextJS, Laravel , Supabase, A…" at bounding box center [801, 534] width 549 height 511
copy li "Full Stack Devs for Ongoing Agency Work - React , NextJS, Laravel , Supabase, A…"
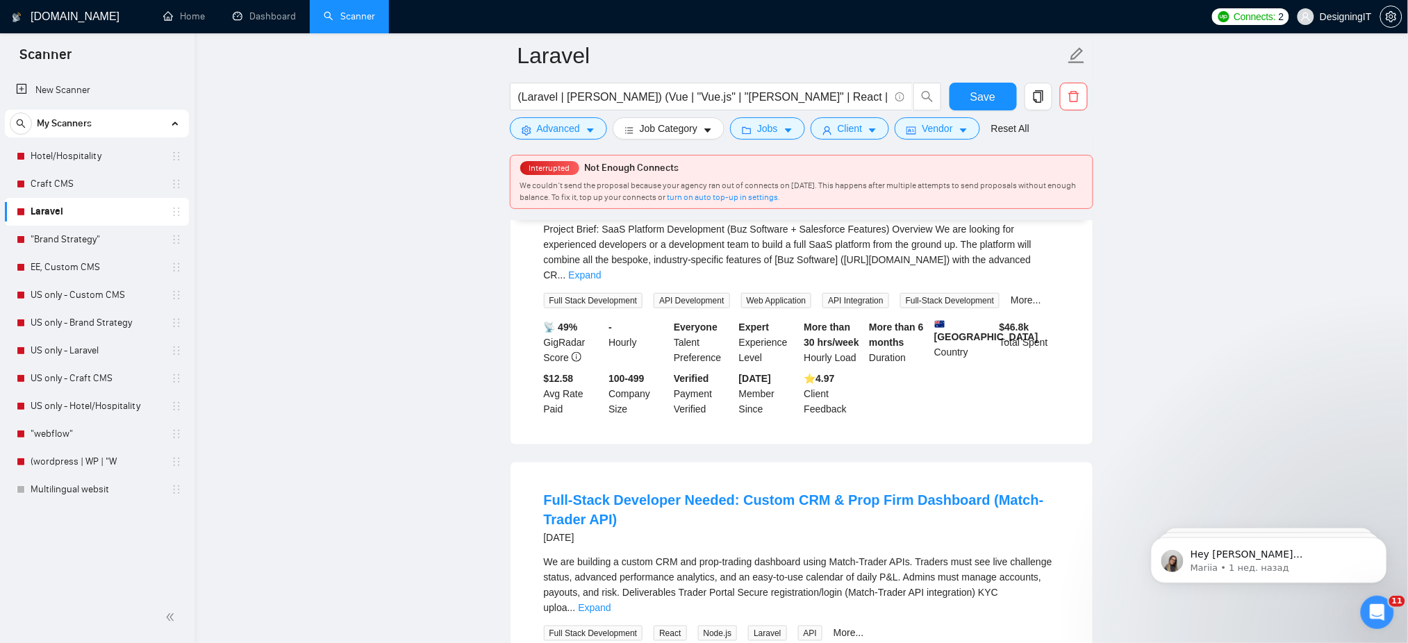
scroll to position [4205, 0]
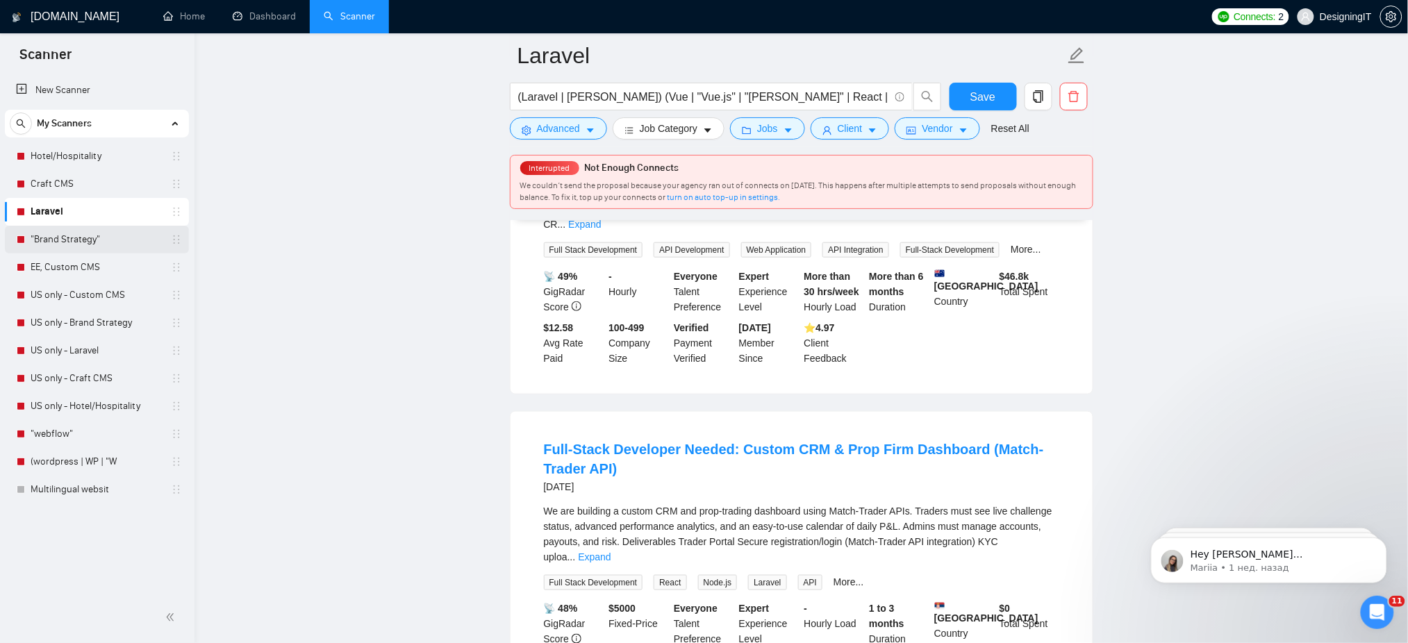
click at [69, 246] on link ""Brand Strategy"" at bounding box center [97, 240] width 132 height 28
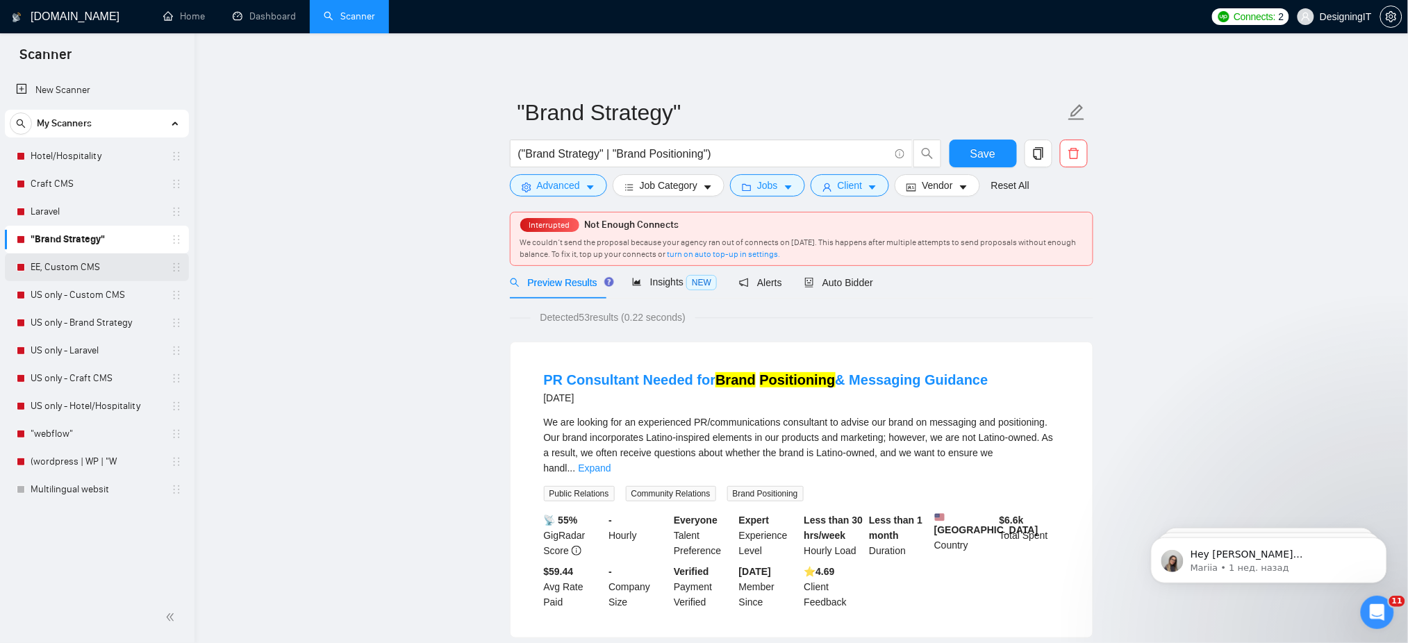
click at [63, 267] on link "EE, Custom CMS" at bounding box center [97, 268] width 132 height 28
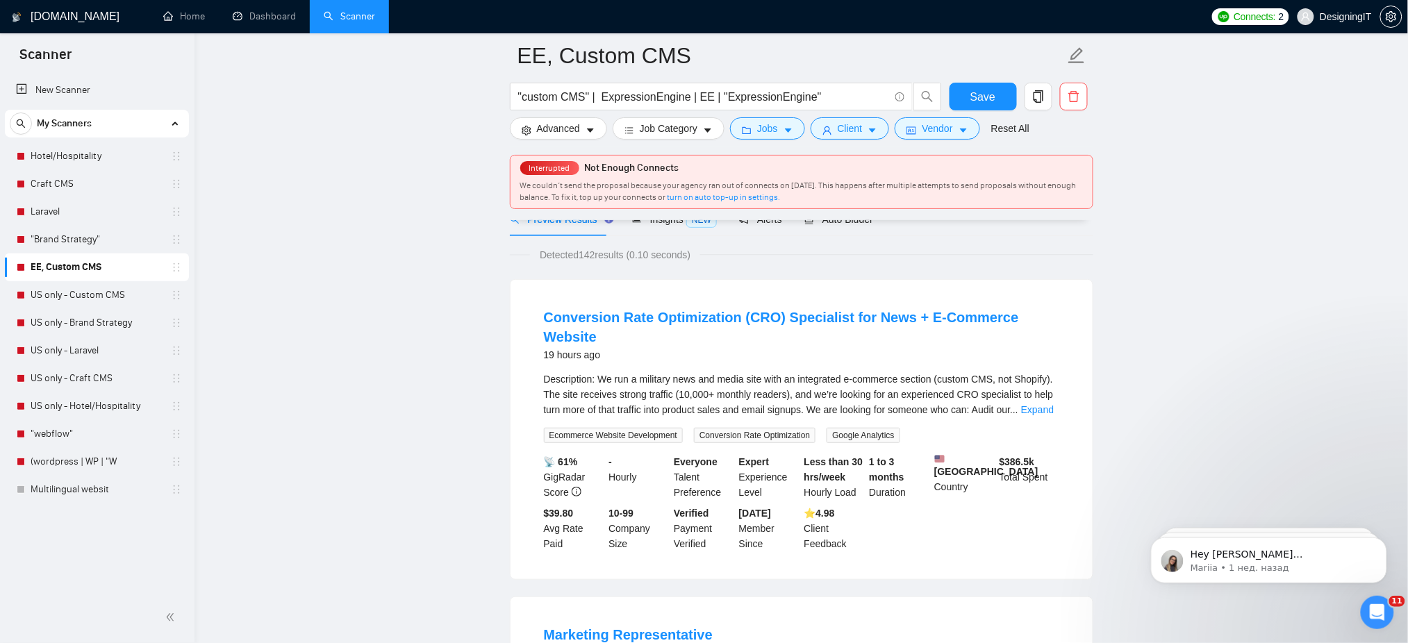
scroll to position [74, 0]
click at [1042, 405] on link "Expand" at bounding box center [1037, 410] width 33 height 11
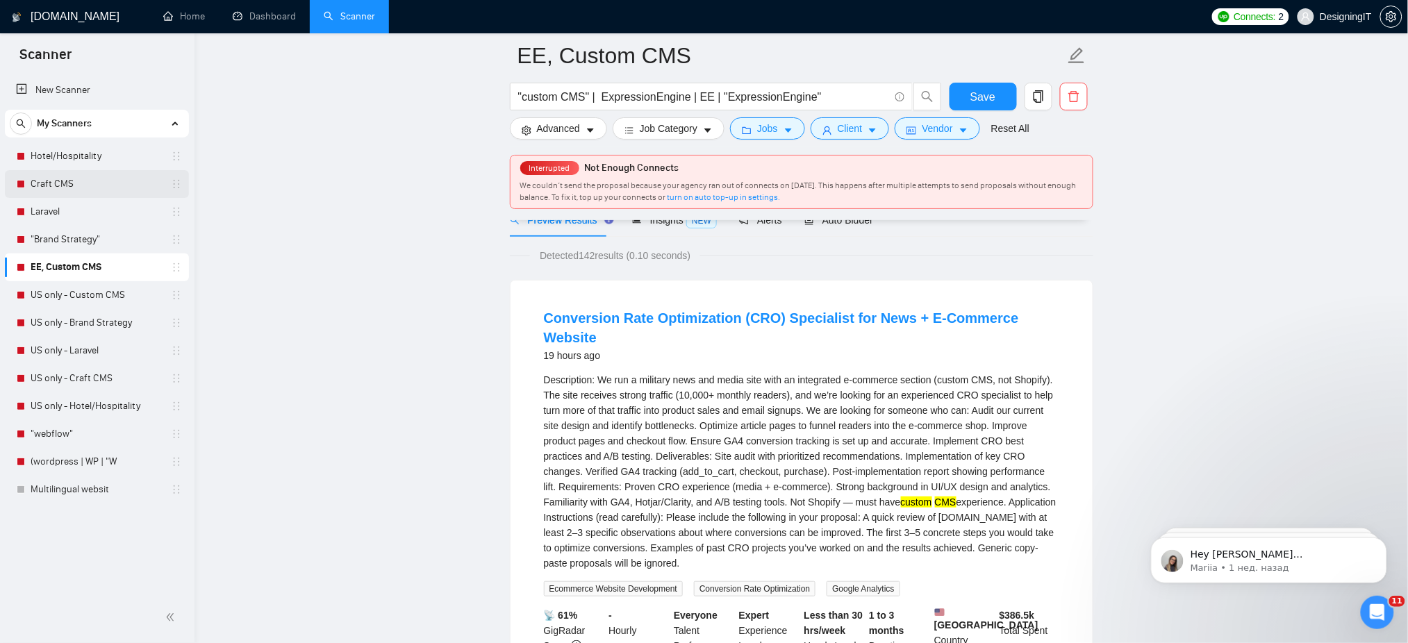
click at [97, 186] on link "Craft CMS" at bounding box center [97, 184] width 132 height 28
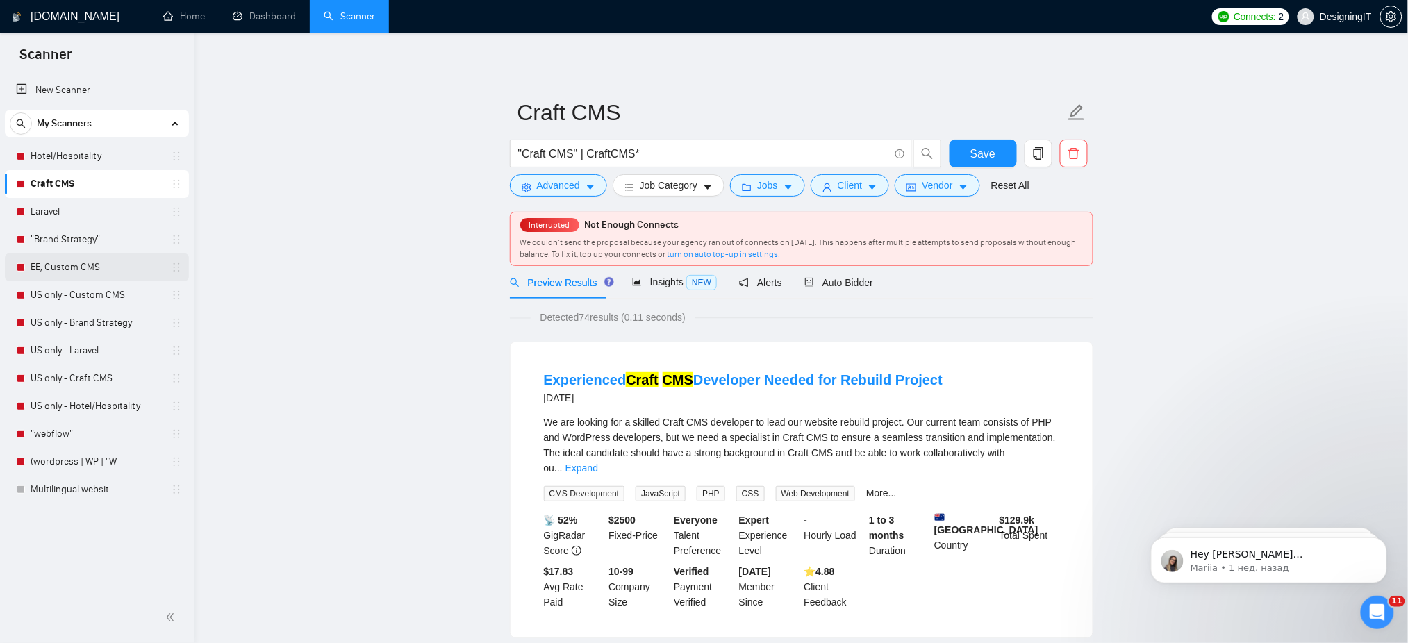
click at [105, 267] on link "EE, Custom CMS" at bounding box center [97, 268] width 132 height 28
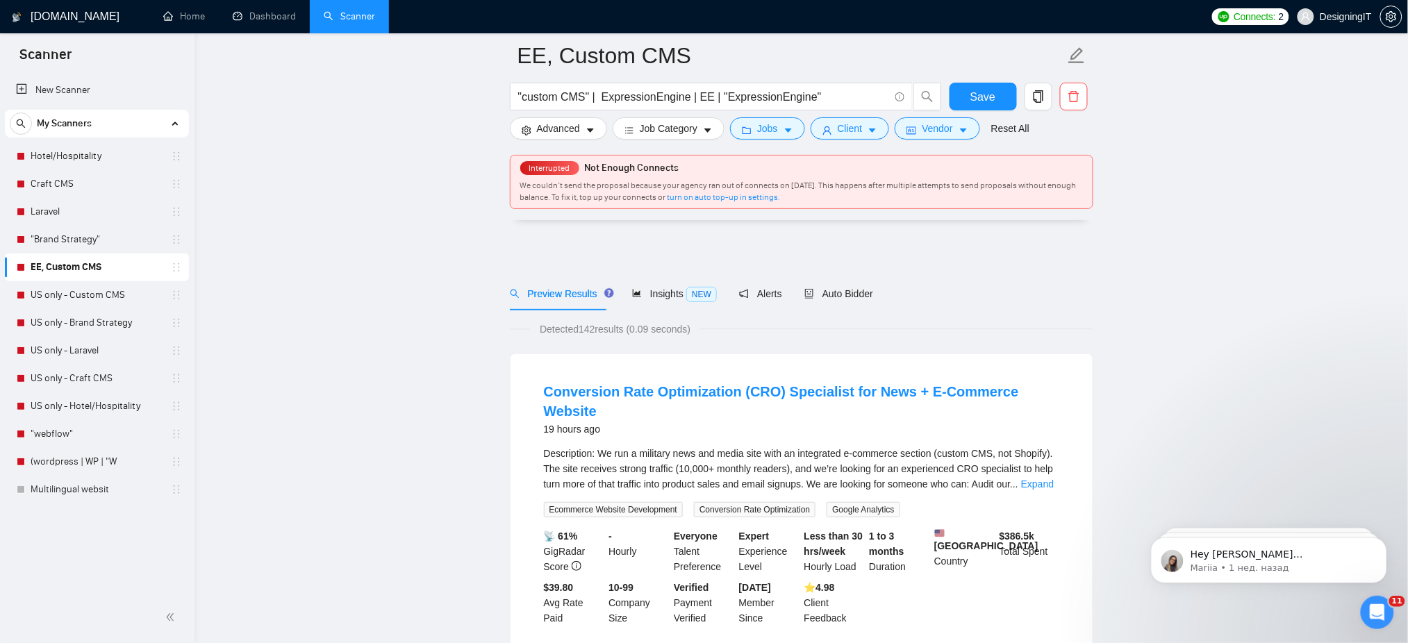
scroll to position [111, 0]
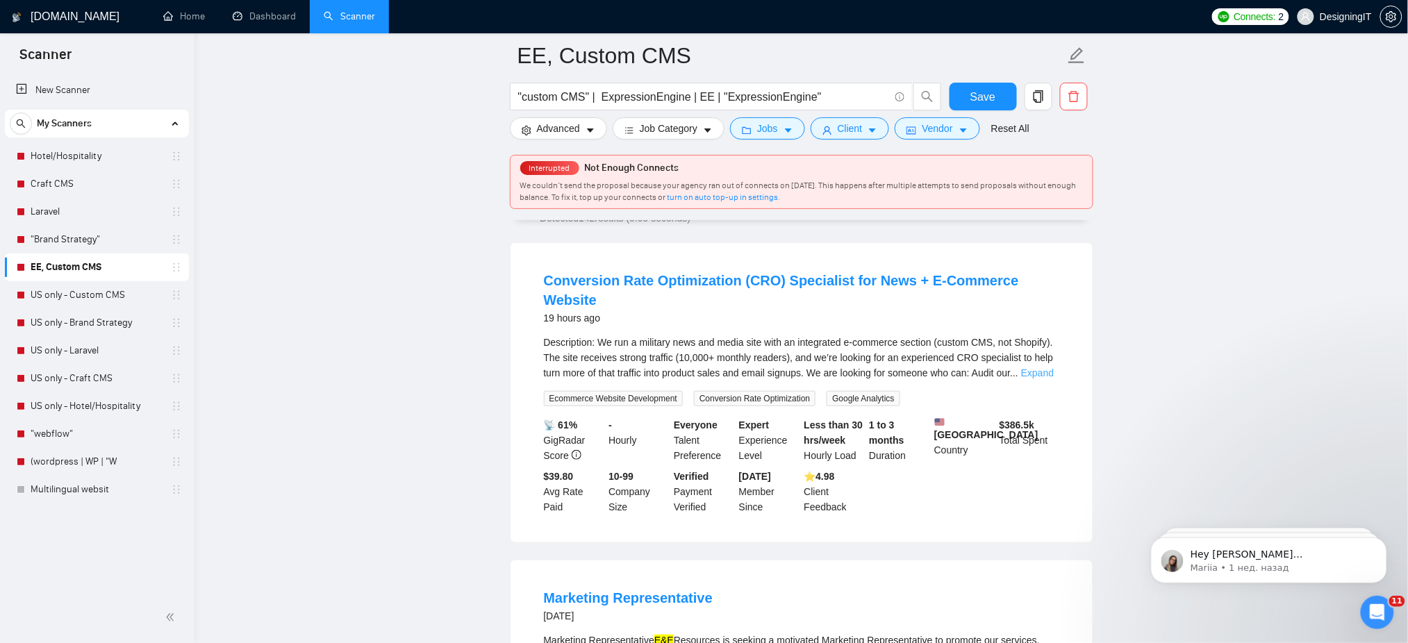
click at [1050, 368] on link "Expand" at bounding box center [1037, 373] width 33 height 11
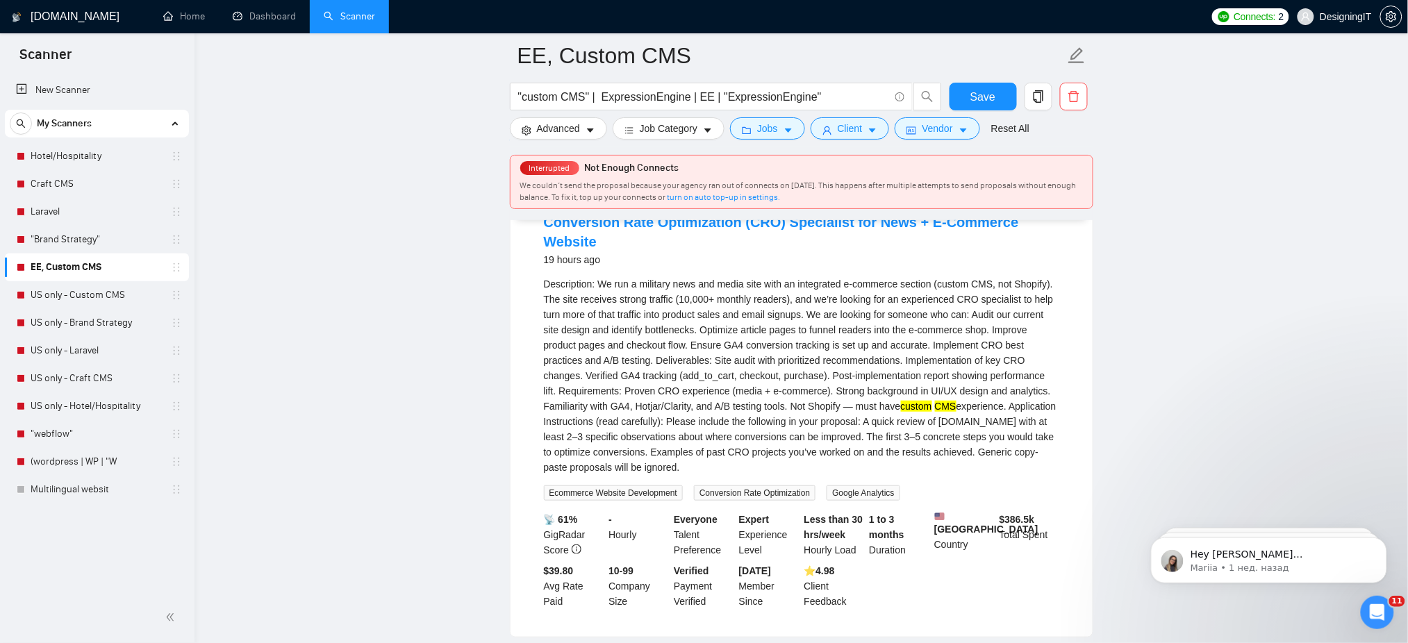
scroll to position [170, 0]
click at [775, 312] on div "Description: We run a military news and media site with an integrated e-commerc…" at bounding box center [801, 375] width 515 height 199
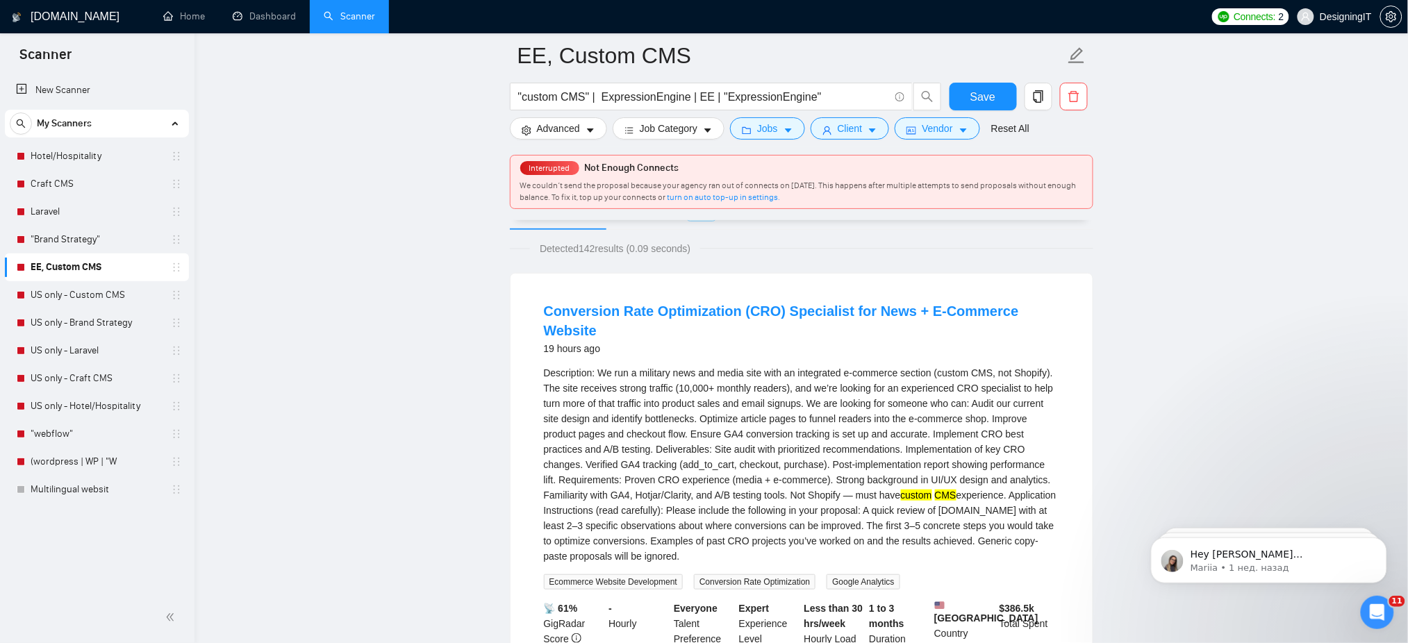
scroll to position [81, 0]
click at [763, 415] on div "Description: We run a military news and media site with an integrated e-commerc…" at bounding box center [801, 464] width 515 height 199
drag, startPoint x: 526, startPoint y: 304, endPoint x: 763, endPoint y: 537, distance: 332.1
click at [763, 536] on div "Conversion Rate Optimization (CRO) Specialist for News + E-Commerce Website 19 …" at bounding box center [802, 499] width 582 height 452
copy li "Loremipsum Dolo Sitametconse (ADI) Elitseddoe tem Inci + U-Laboreet Dolorem 45 …"
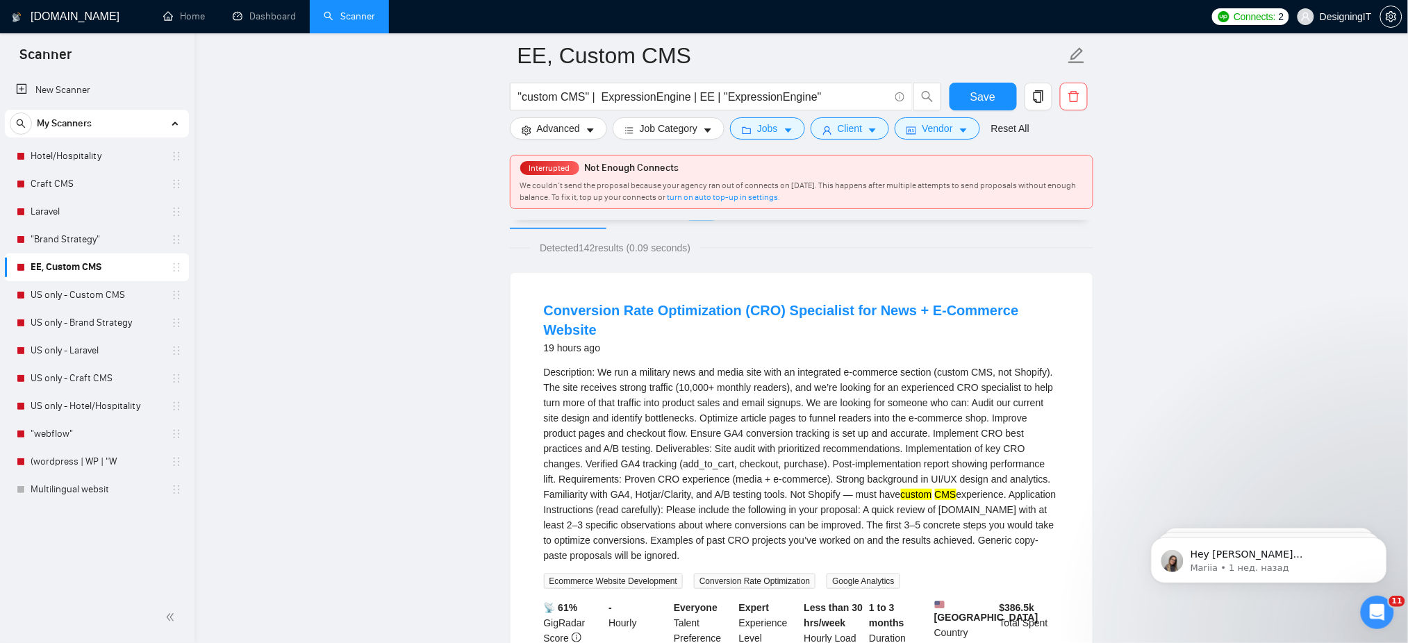
drag, startPoint x: 652, startPoint y: 309, endPoint x: 515, endPoint y: 256, distance: 146.7
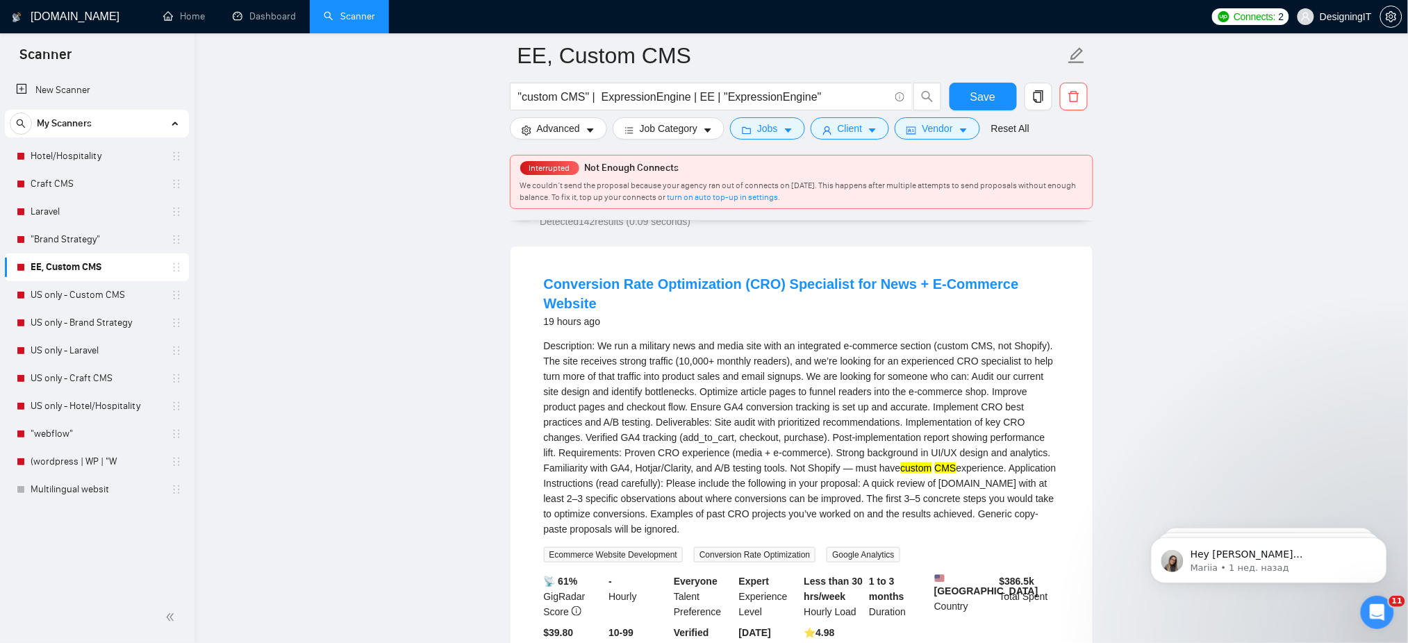
scroll to position [104, 0]
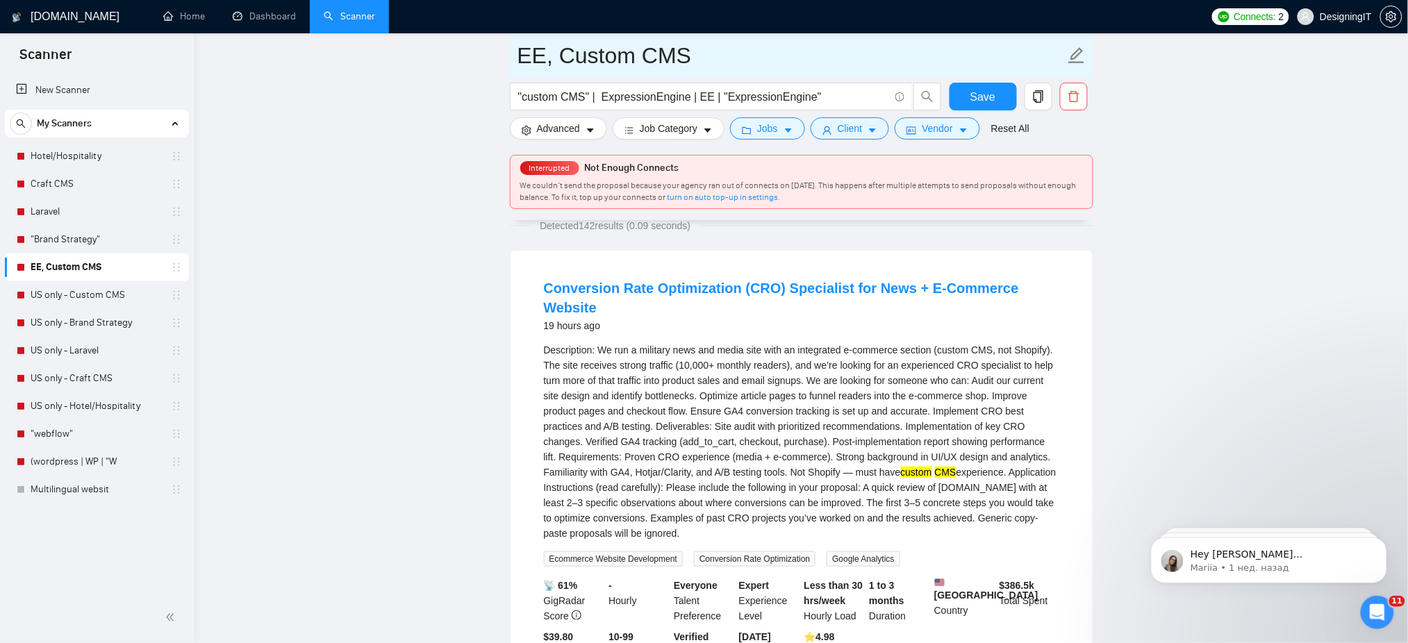
drag, startPoint x: 698, startPoint y: 52, endPoint x: 502, endPoint y: 67, distance: 196.5
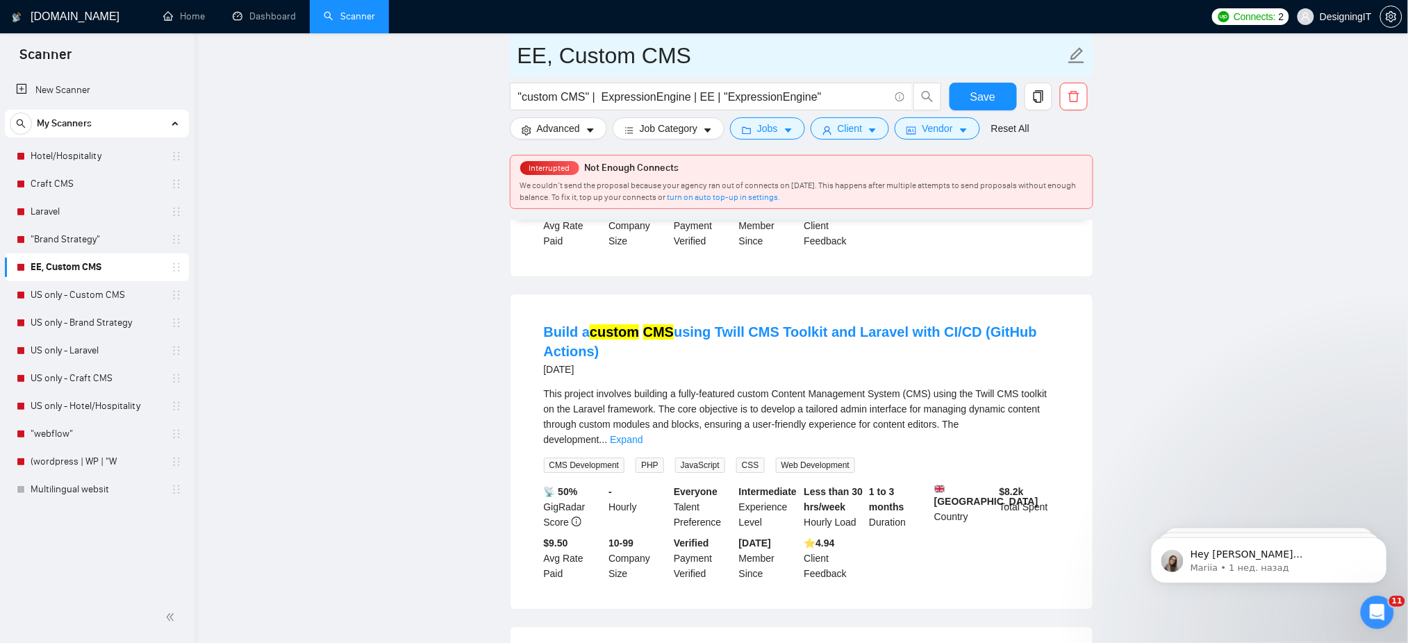
scroll to position [1473, 0]
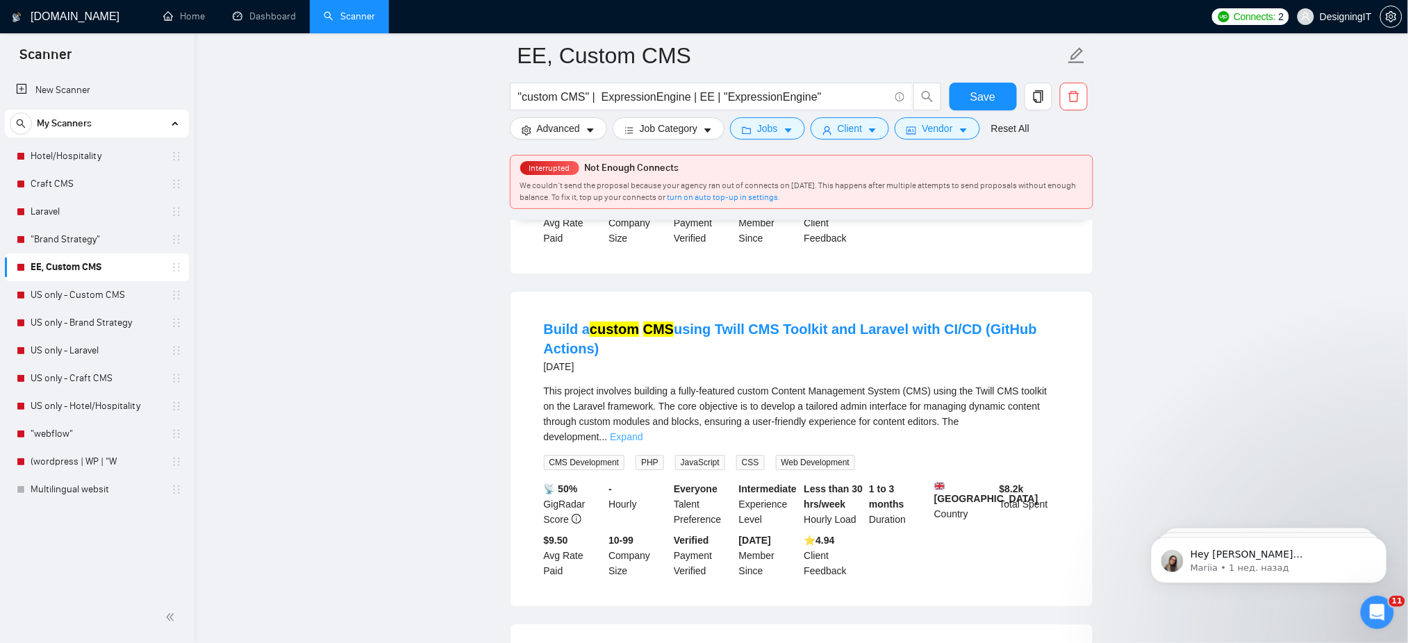
click at [643, 431] on link "Expand" at bounding box center [626, 436] width 33 height 11
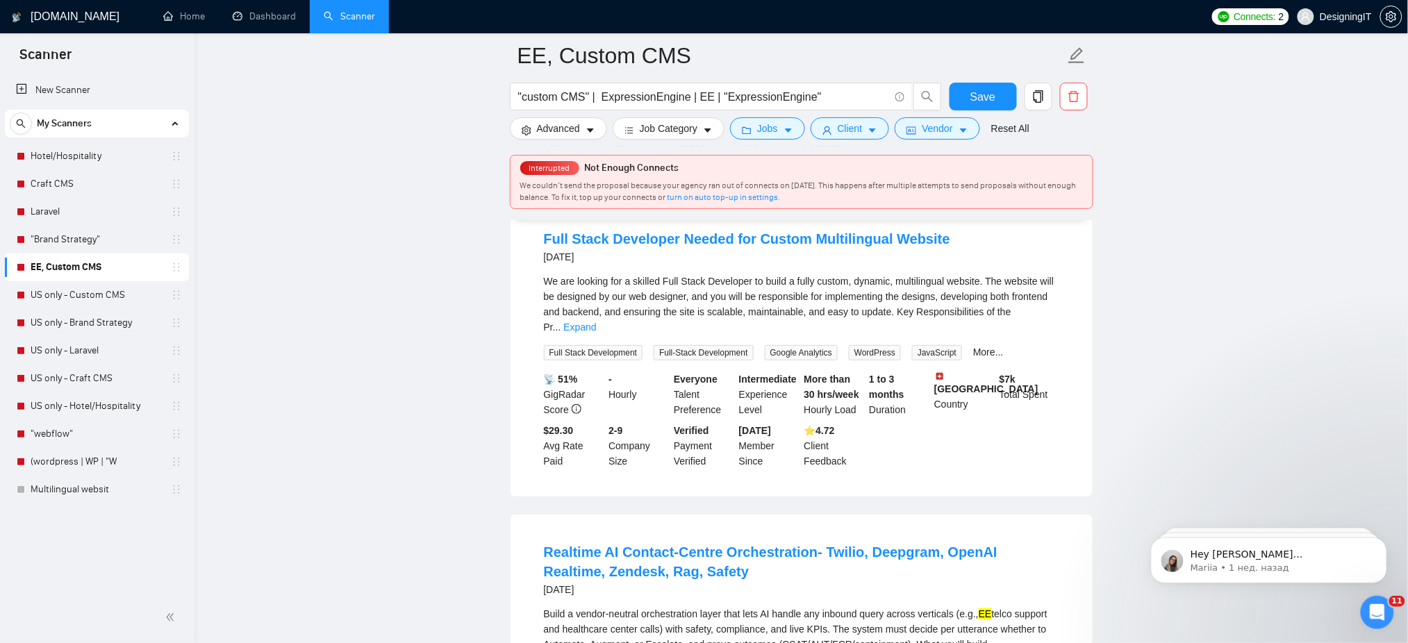
scroll to position [2052, 0]
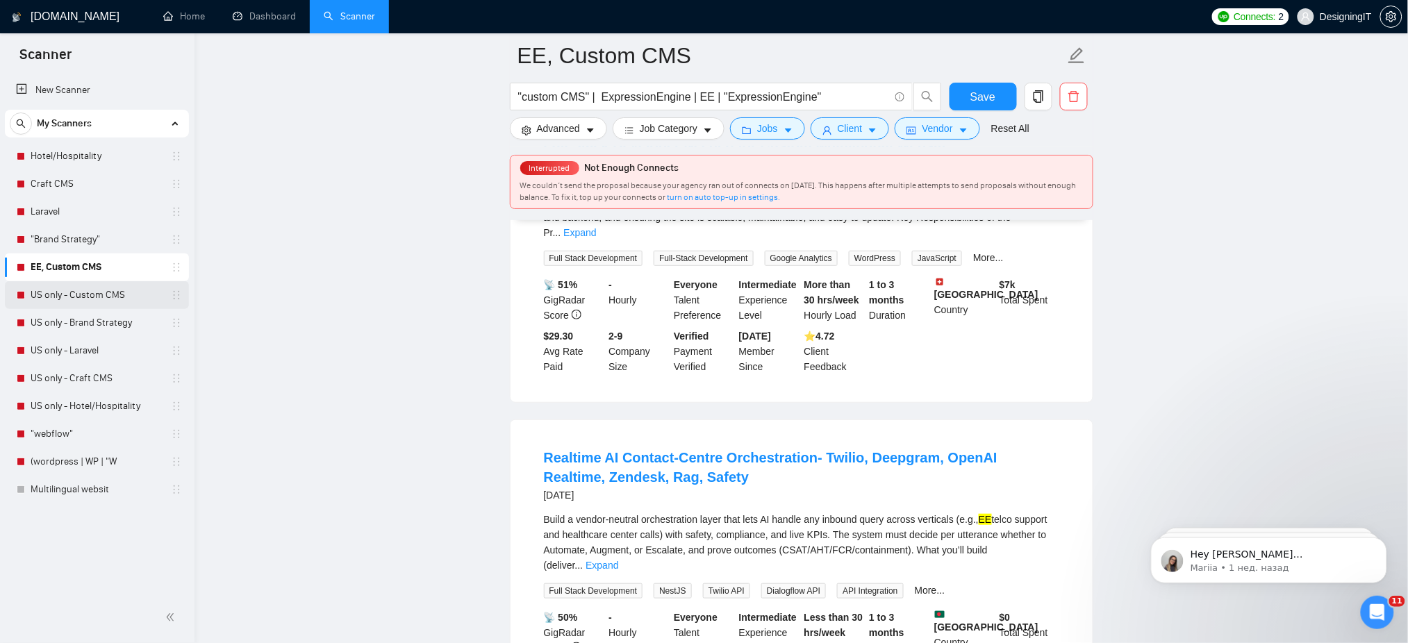
click at [79, 296] on link "US only - Custom CMS" at bounding box center [97, 295] width 132 height 28
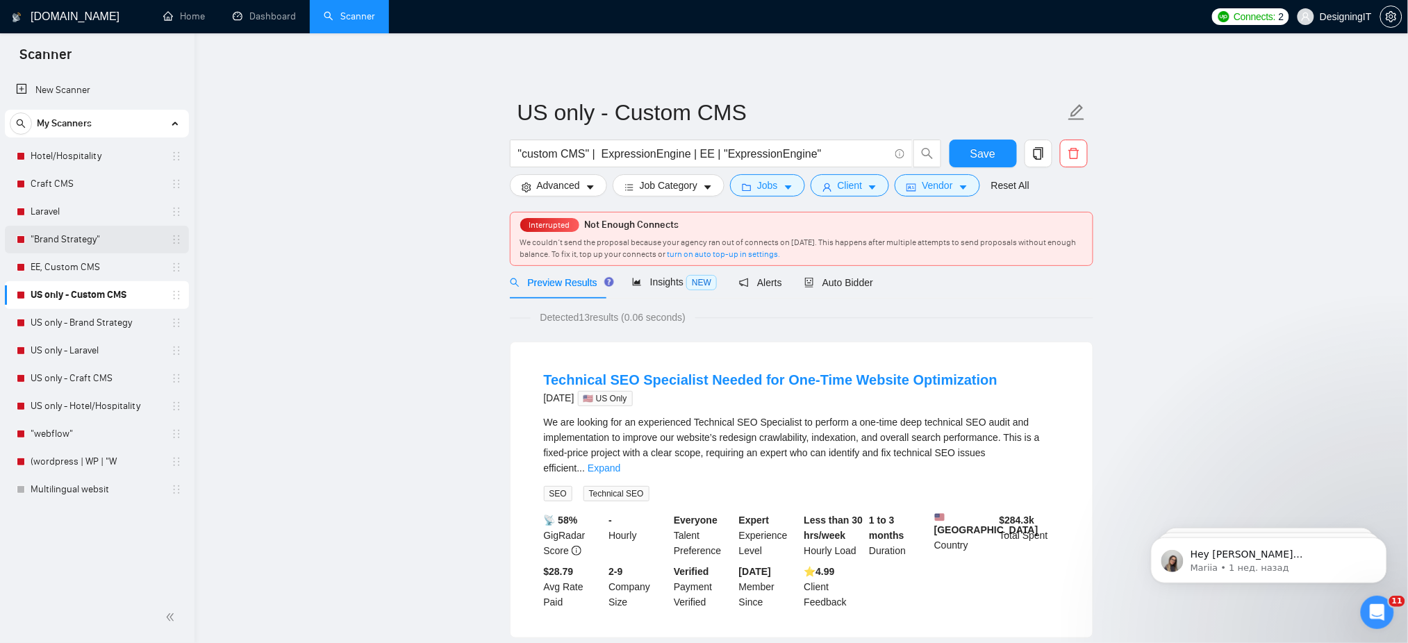
click at [59, 240] on link ""Brand Strategy"" at bounding box center [97, 240] width 132 height 28
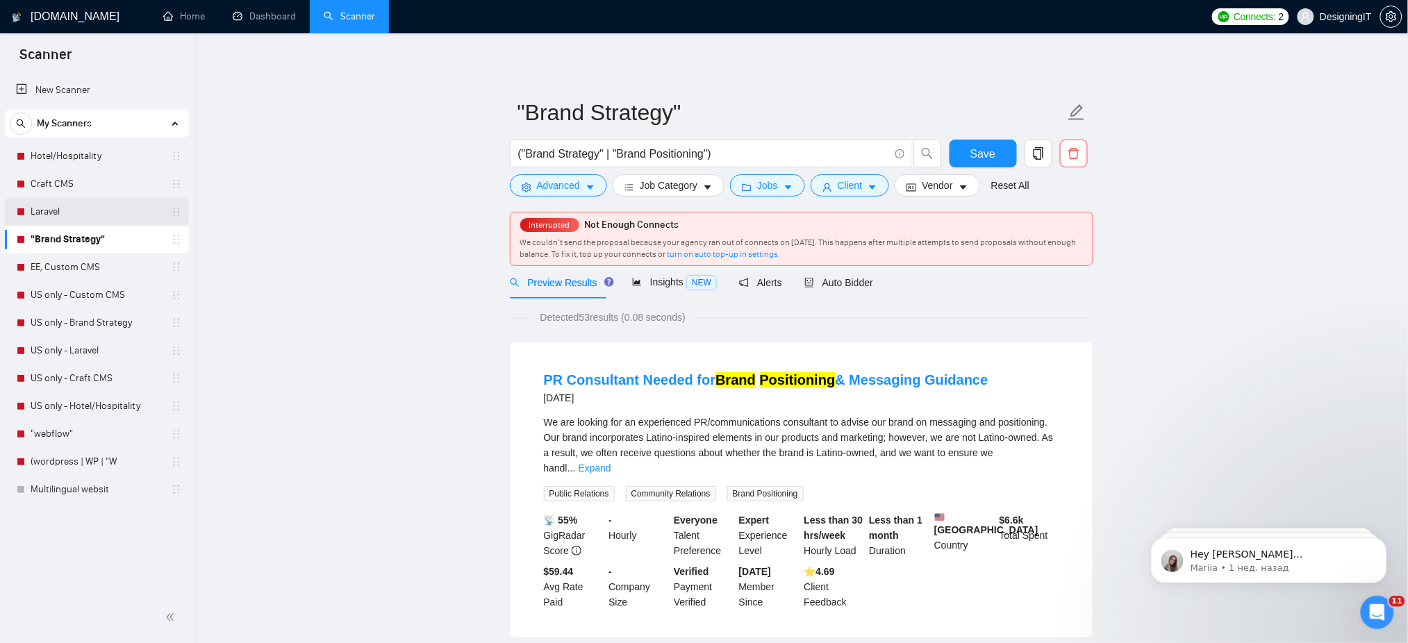
click at [45, 214] on link "Laravel" at bounding box center [97, 212] width 132 height 28
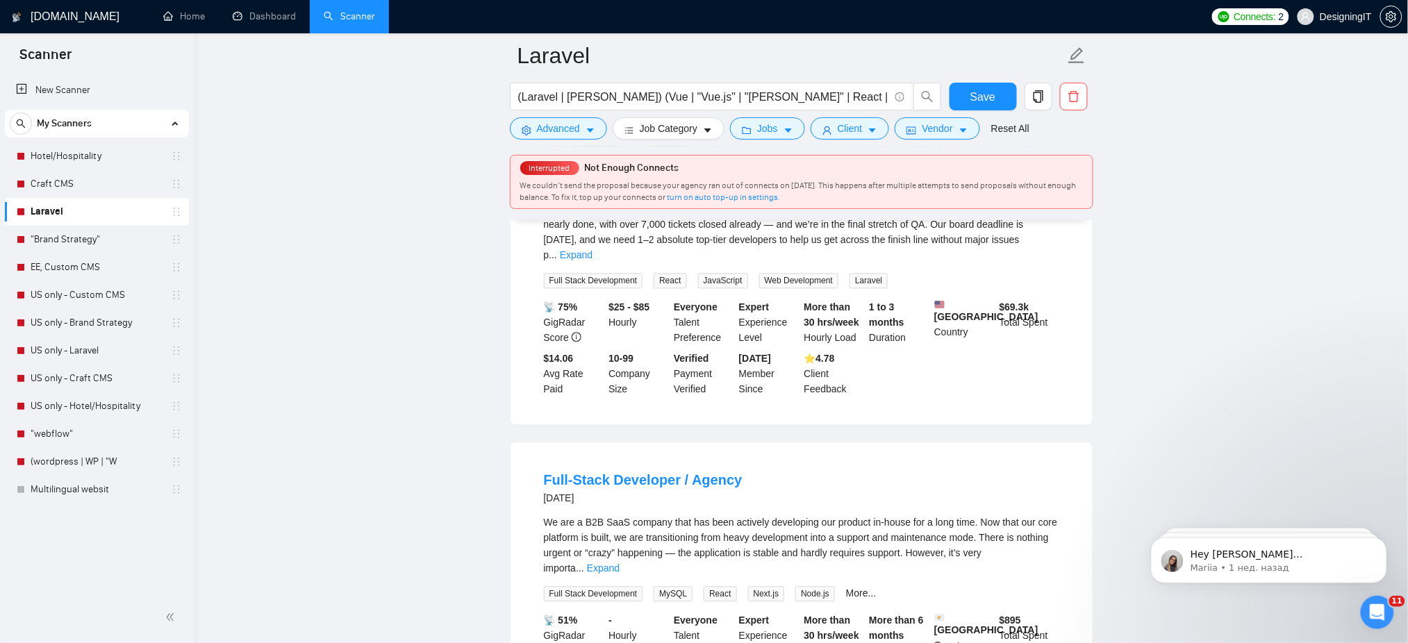
scroll to position [893, 0]
click at [53, 151] on link "Hotel/Hospitality" at bounding box center [97, 156] width 132 height 28
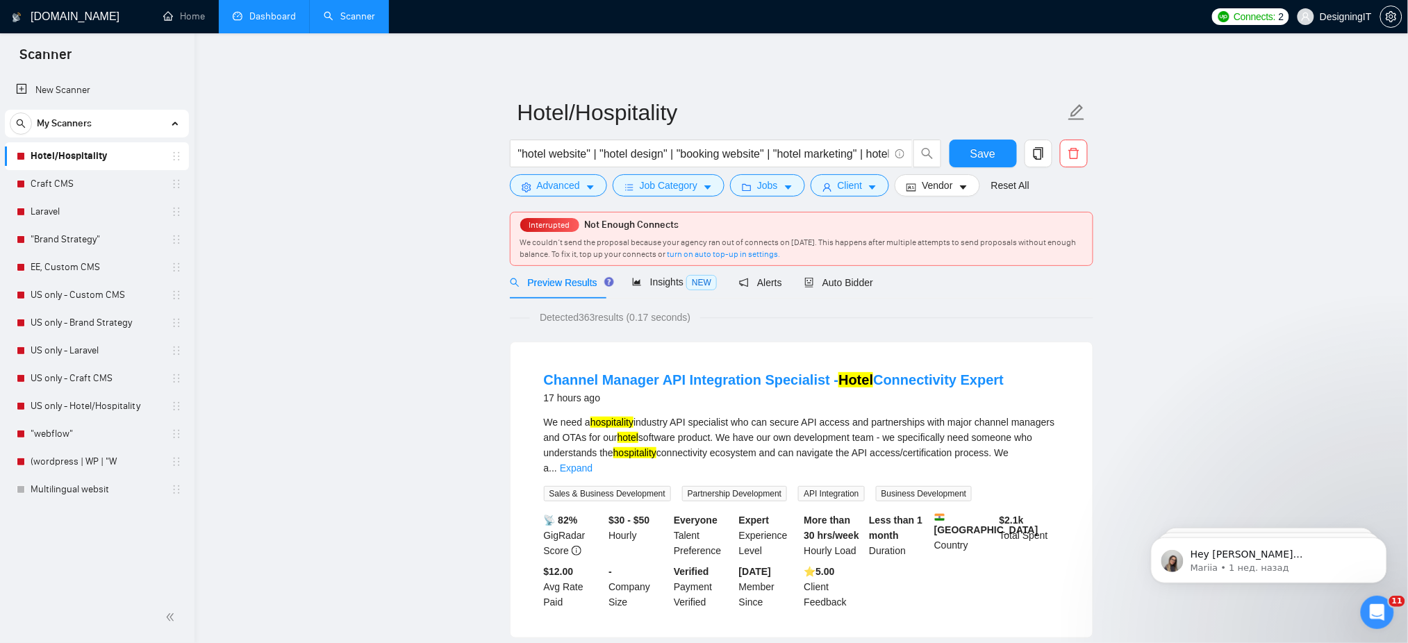
click at [257, 33] on li "Dashboard" at bounding box center [264, 16] width 91 height 33
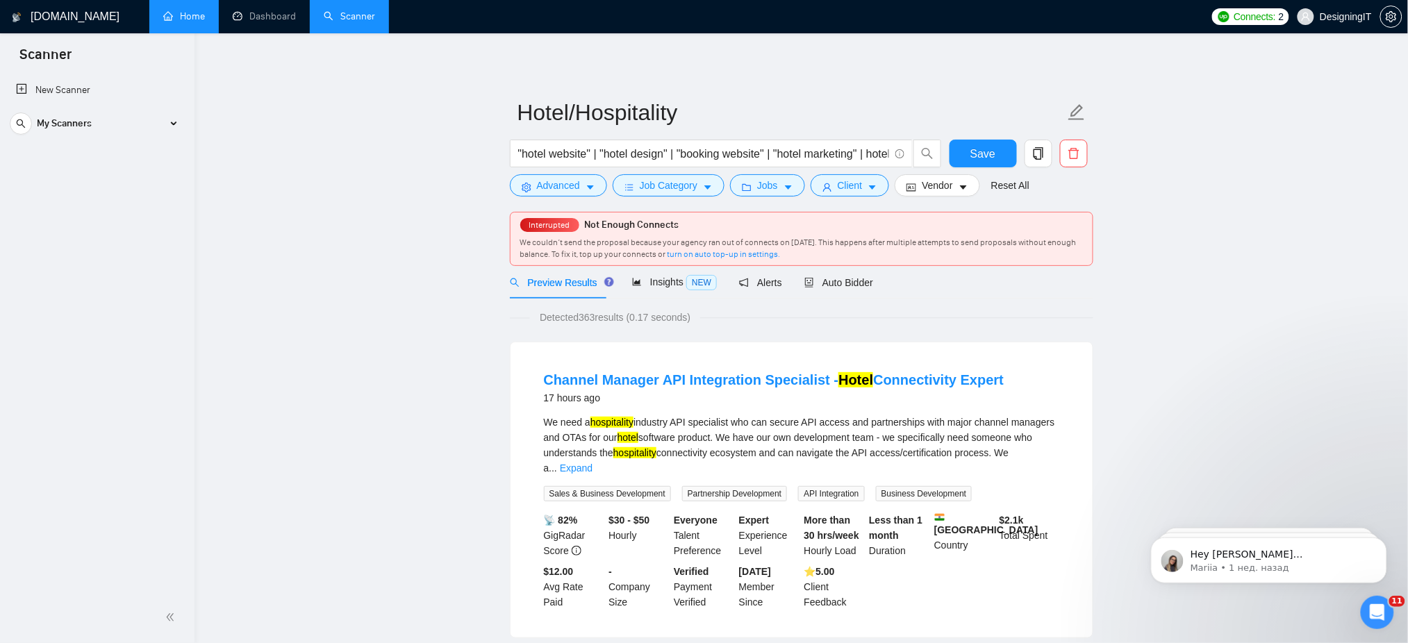
click at [190, 13] on link "Home" at bounding box center [184, 16] width 42 height 12
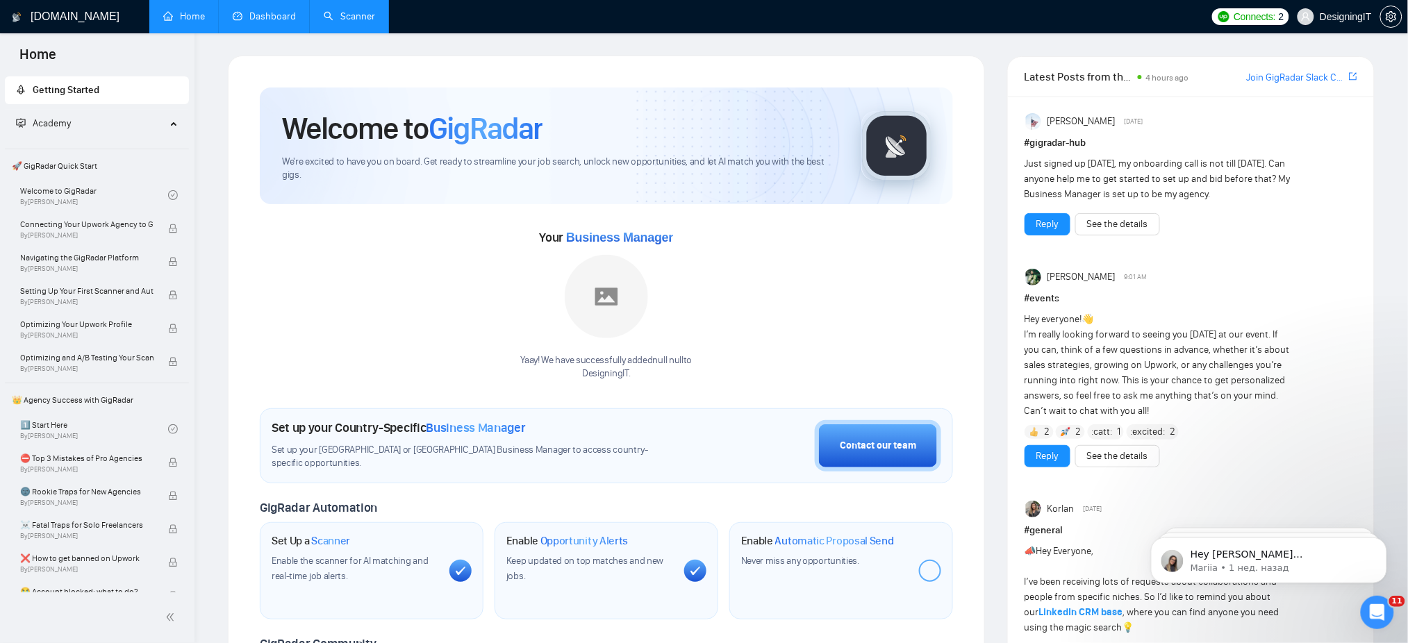
click at [262, 22] on link "Dashboard" at bounding box center [264, 16] width 63 height 12
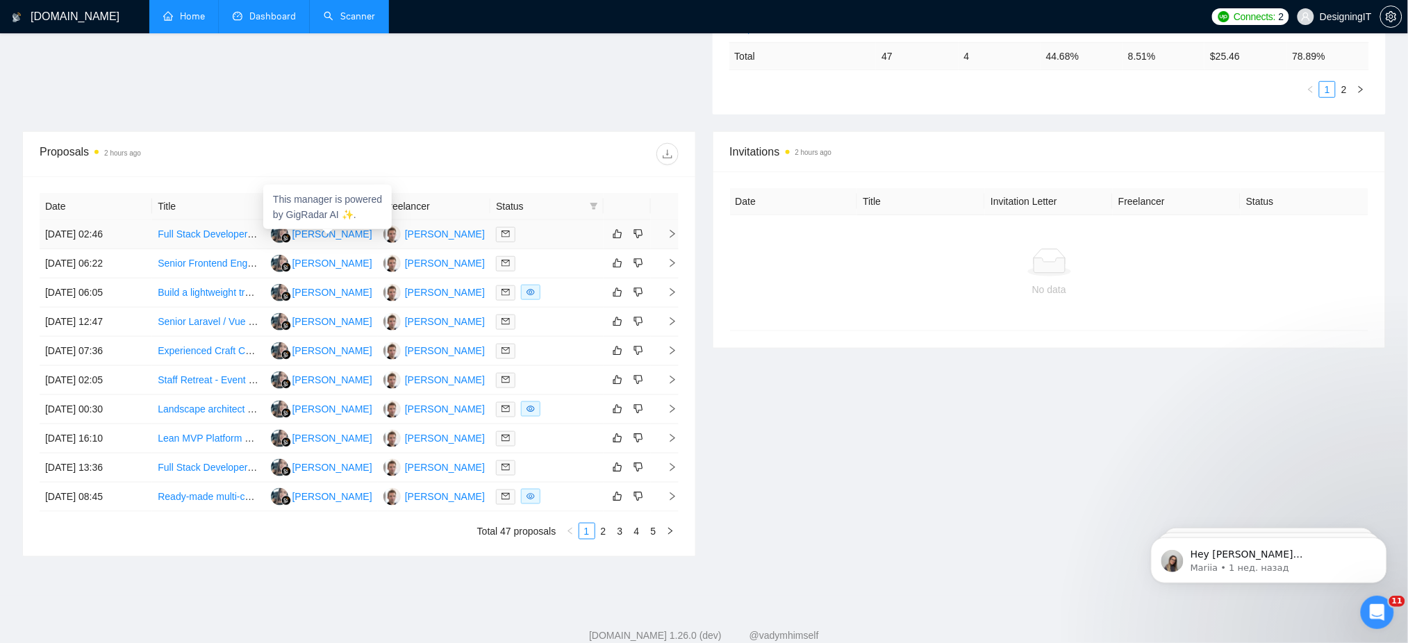
scroll to position [458, 0]
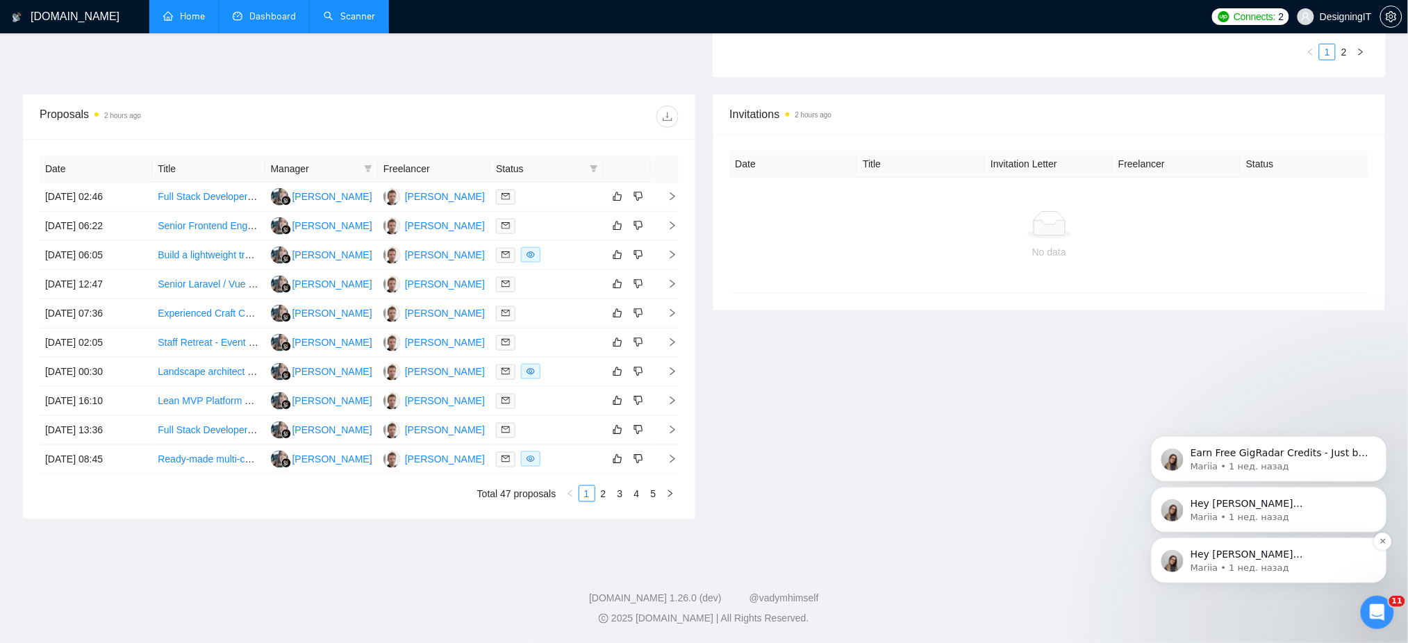
click at [1173, 536] on p "Mariia • 1 нед. назад" at bounding box center [1279, 567] width 179 height 13
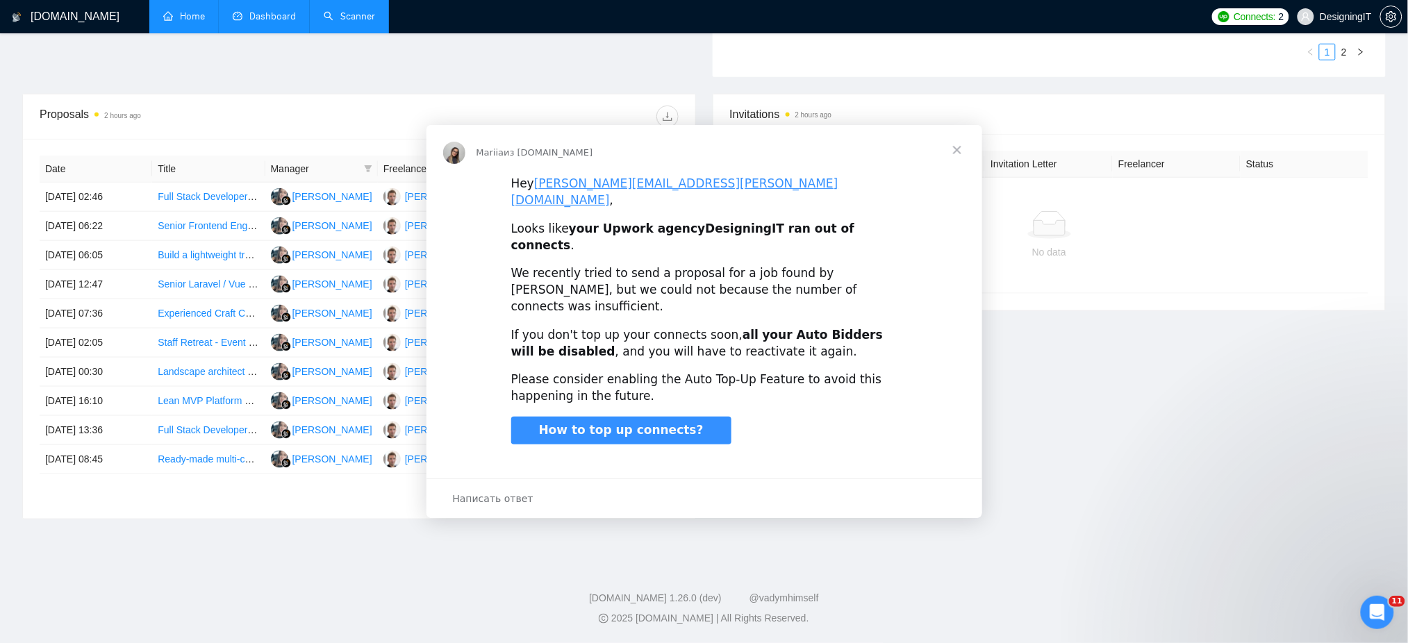
scroll to position [0, 0]
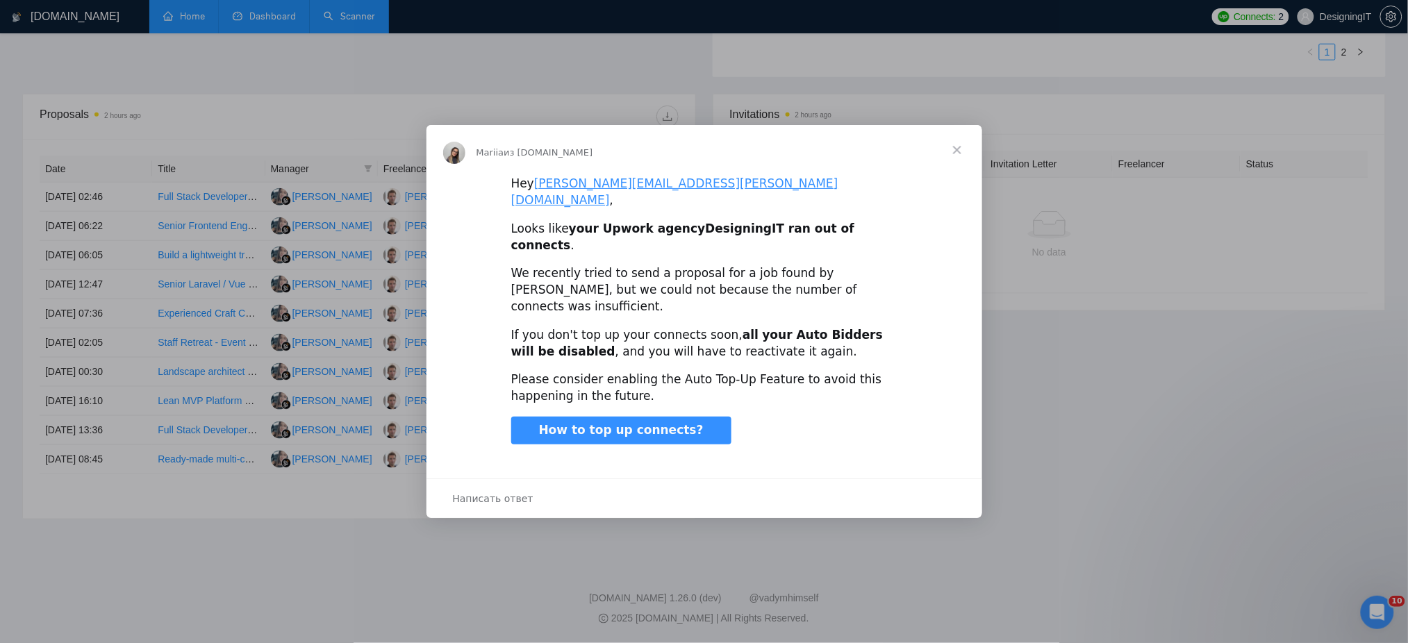
click at [978, 157] on span "Закрыть" at bounding box center [957, 150] width 50 height 50
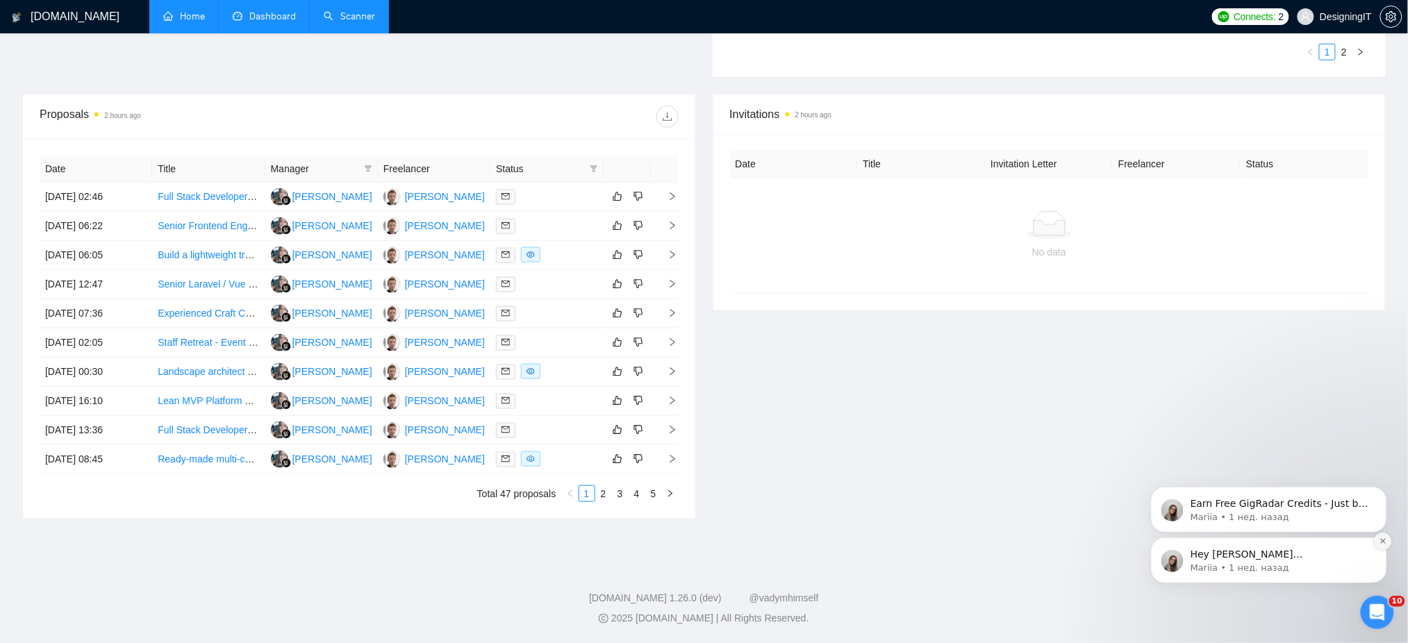
click at [1173, 536] on button "Dismiss notification" at bounding box center [1382, 541] width 18 height 18
click at [1173, 536] on icon "Dismiss notification" at bounding box center [1383, 541] width 8 height 8
